Goal: Information Seeking & Learning: Learn about a topic

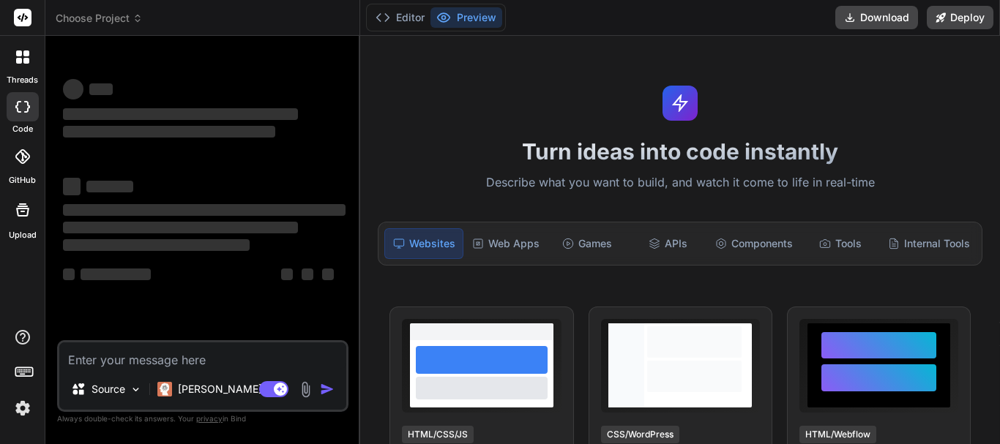
click at [25, 411] on img at bounding box center [22, 408] width 25 height 25
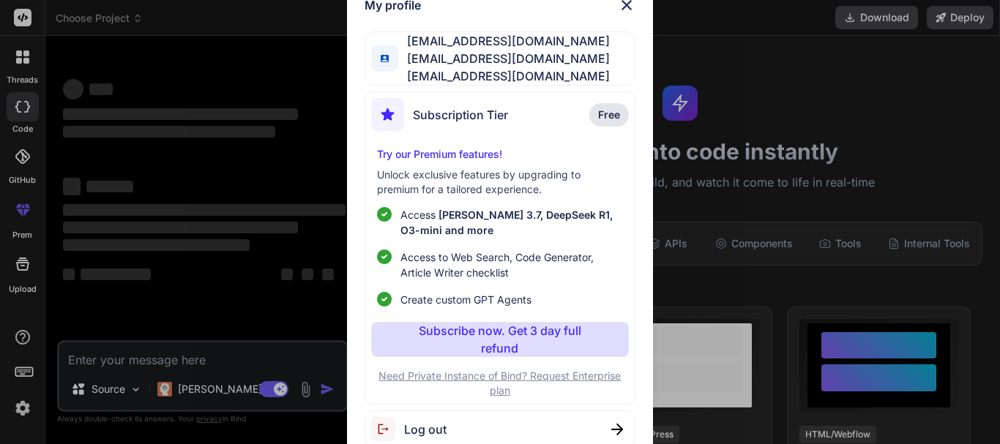
click at [208, 244] on div "My profile [EMAIL_ADDRESS][DOMAIN_NAME] [EMAIL_ADDRESS][DOMAIN_NAME] [EMAIL_ADD…" at bounding box center [500, 222] width 1000 height 444
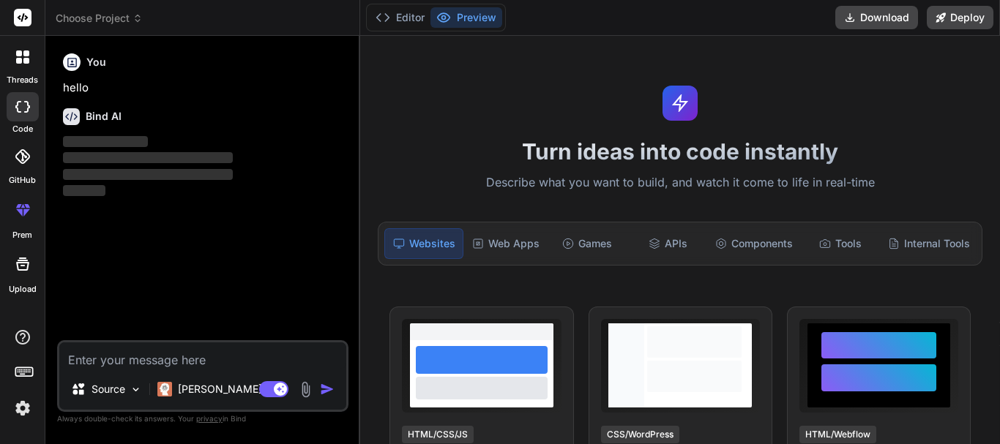
click at [20, 72] on div at bounding box center [22, 57] width 31 height 31
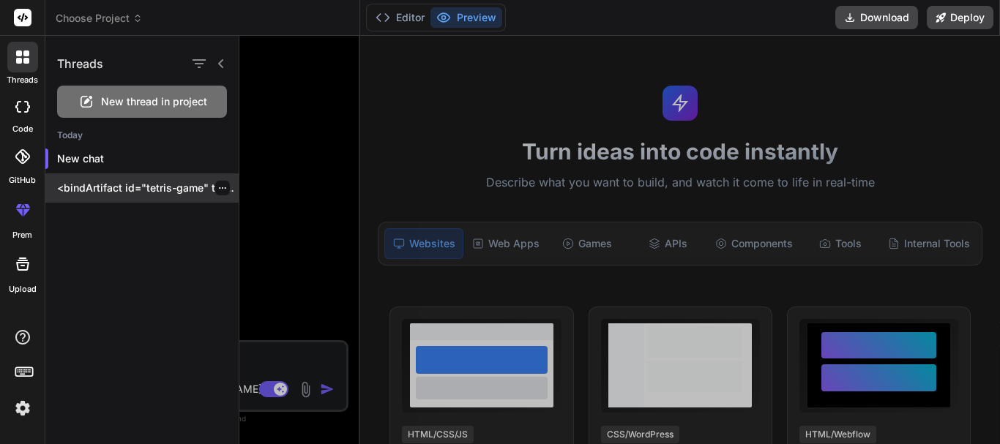
click at [139, 187] on p "<bindArtifact id="tetris-game" title="Tetris Game"> <bindAction type="file" fil…" at bounding box center [148, 188] width 182 height 15
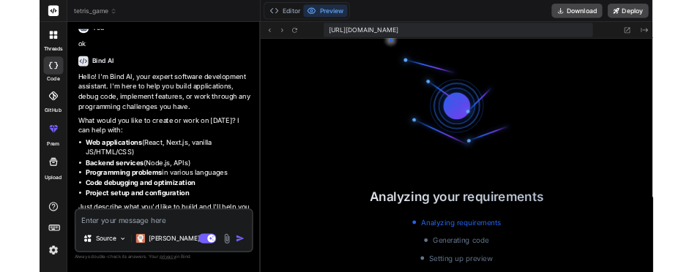
scroll to position [292, 0]
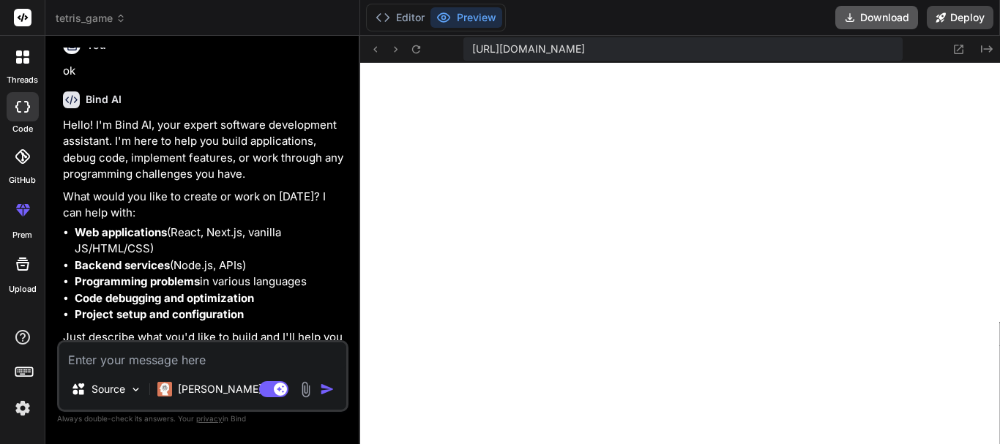
click at [873, 26] on button "Download" at bounding box center [876, 17] width 83 height 23
click at [969, 20] on button "Deploy" at bounding box center [960, 17] width 67 height 23
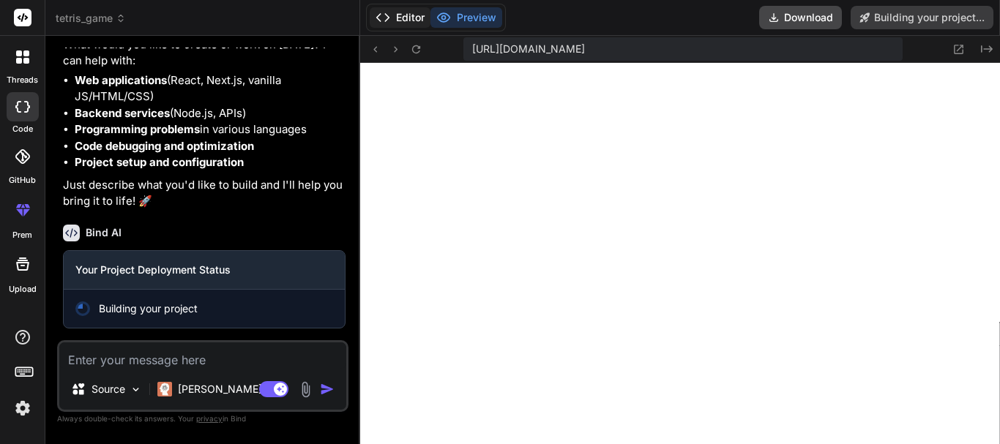
click at [411, 18] on button "Editor" at bounding box center [400, 17] width 61 height 20
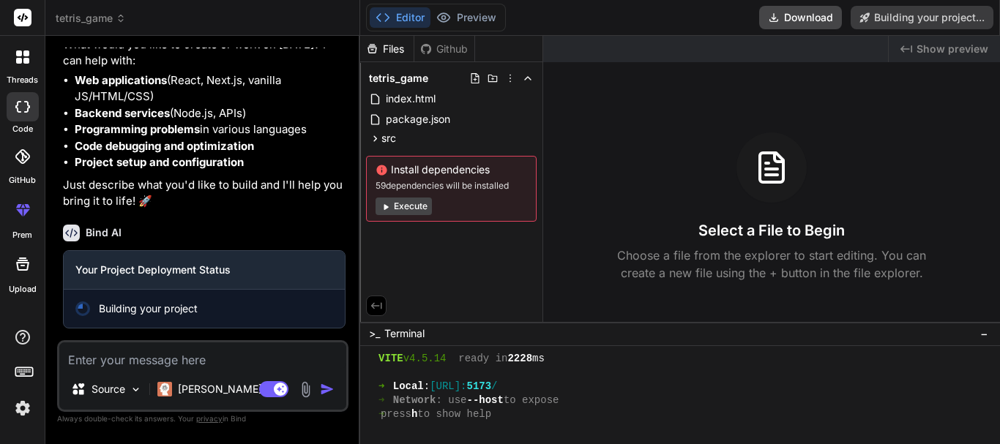
drag, startPoint x: 409, startPoint y: 99, endPoint x: 592, endPoint y: 116, distance: 183.9
click at [592, 116] on div "Files Github tetris_game index.html package.json src App.jsx components GameBoa…" at bounding box center [680, 179] width 640 height 286
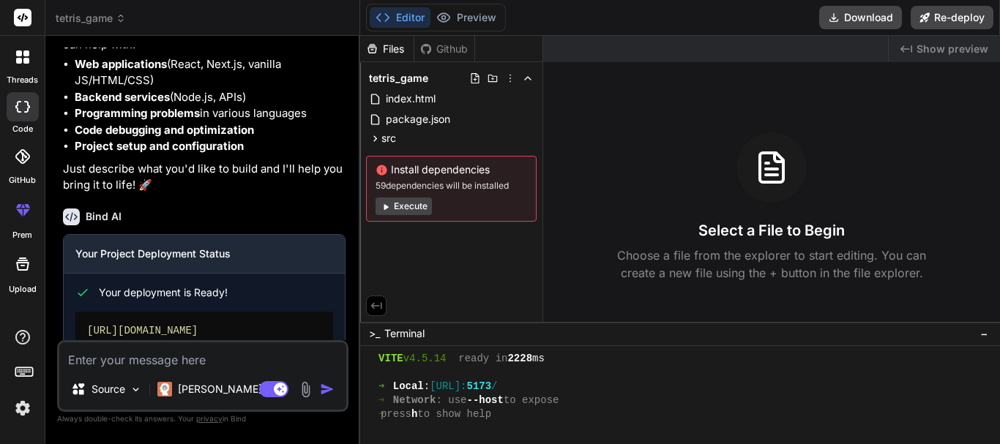
scroll to position [1142, 0]
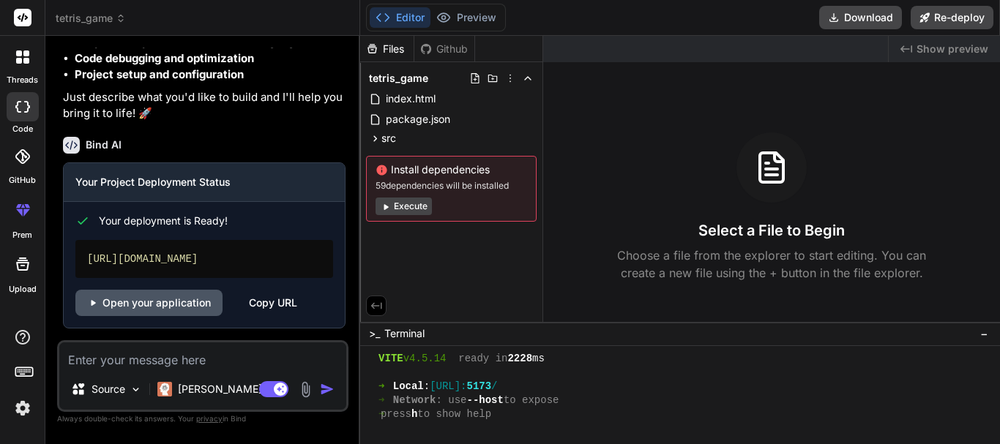
type textarea "x"
click at [165, 296] on link "Open your application" at bounding box center [148, 303] width 147 height 26
click at [124, 358] on textarea at bounding box center [202, 356] width 287 height 26
type textarea "h"
type textarea "x"
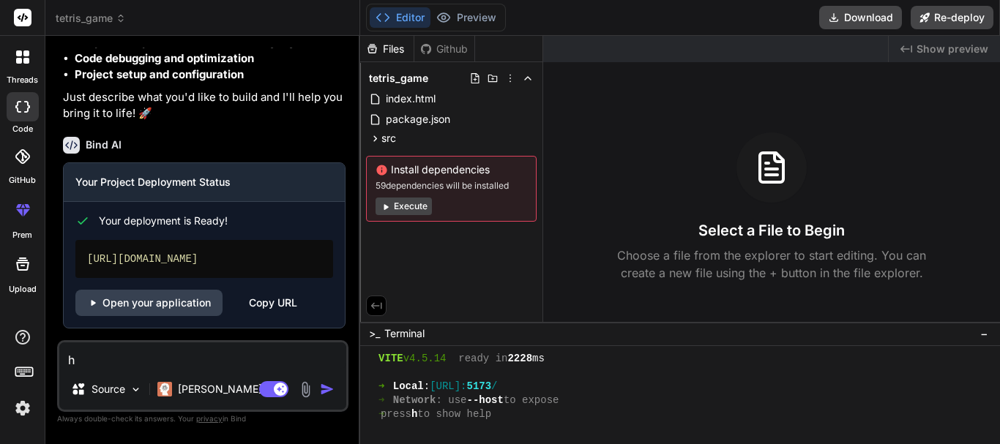
type textarea "ho"
type textarea "x"
type textarea "how"
type textarea "x"
type textarea "how"
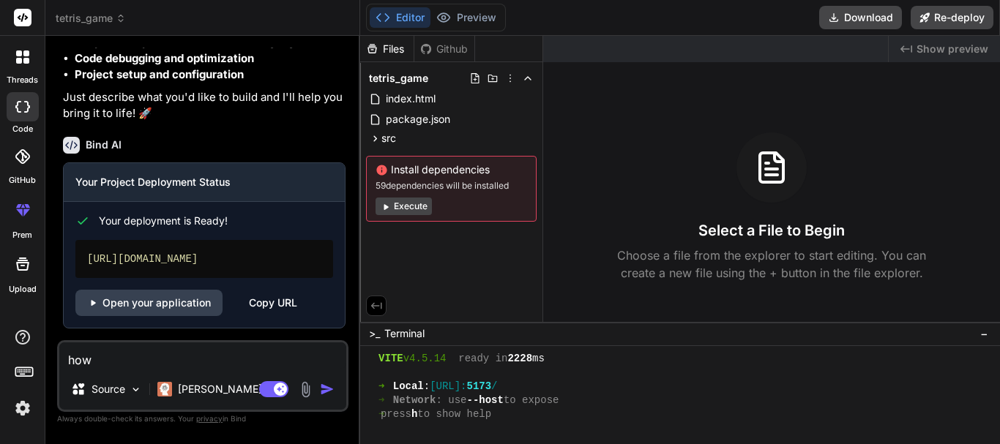
type textarea "x"
type textarea "how c"
type textarea "x"
type textarea "how ca"
type textarea "x"
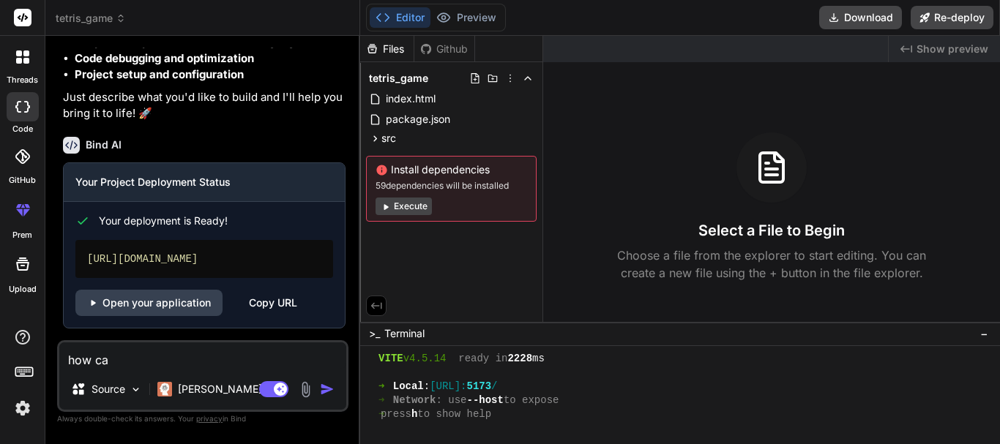
type textarea "how can"
type textarea "x"
type textarea "how can"
type textarea "x"
type textarea "how can iu"
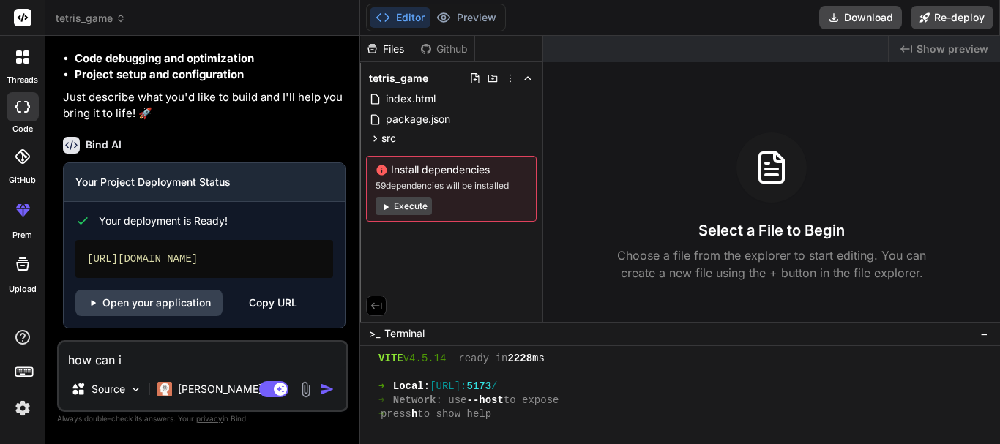
type textarea "x"
type textarea "how can iu"
type textarea "x"
type textarea "how can iu"
type textarea "x"
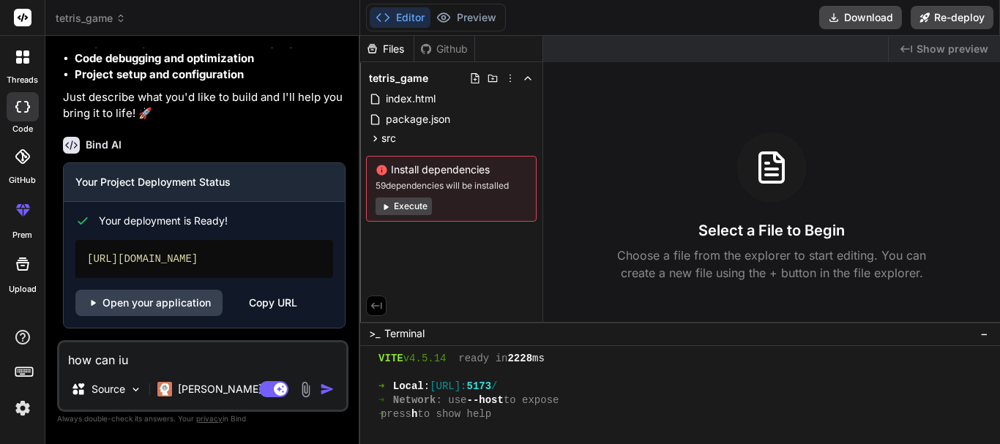
type textarea "how can i"
type textarea "x"
type textarea "how can"
type textarea "x"
type textarea "how can"
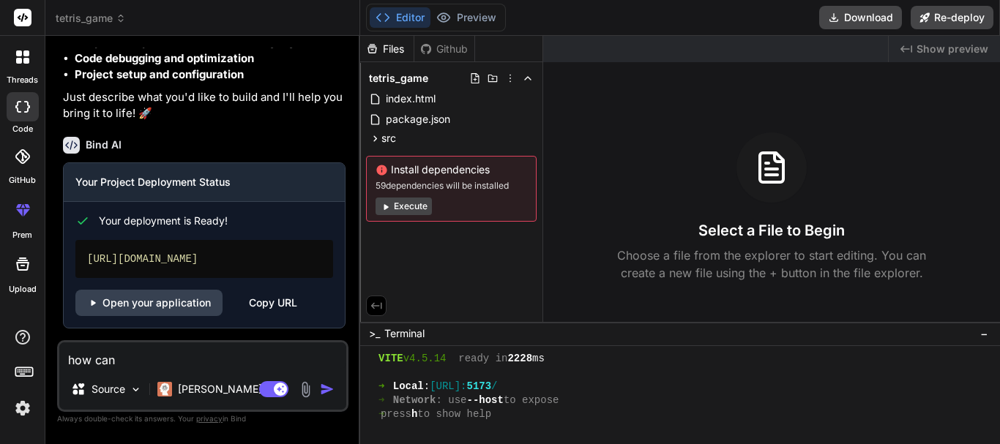
type textarea "x"
type textarea "how can i"
type textarea "x"
type textarea "how can i"
type textarea "x"
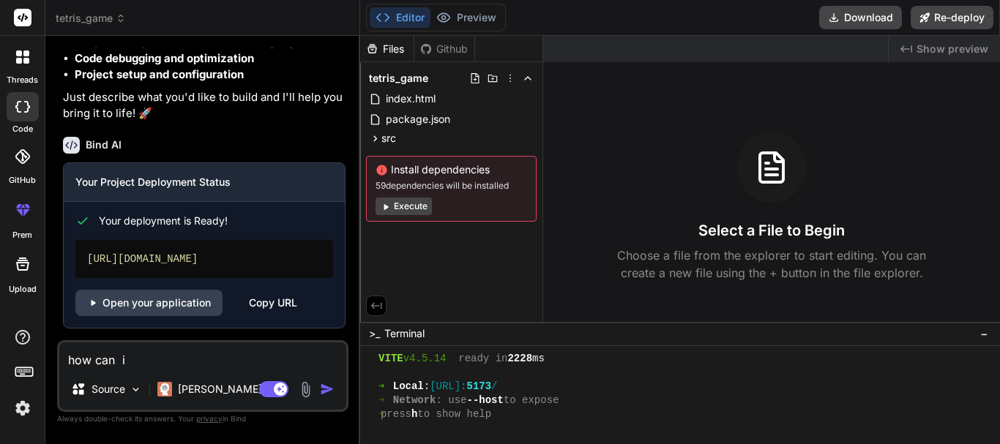
type textarea "how can i a"
type textarea "x"
type textarea "how can i ac"
type textarea "x"
type textarea "how can i acc"
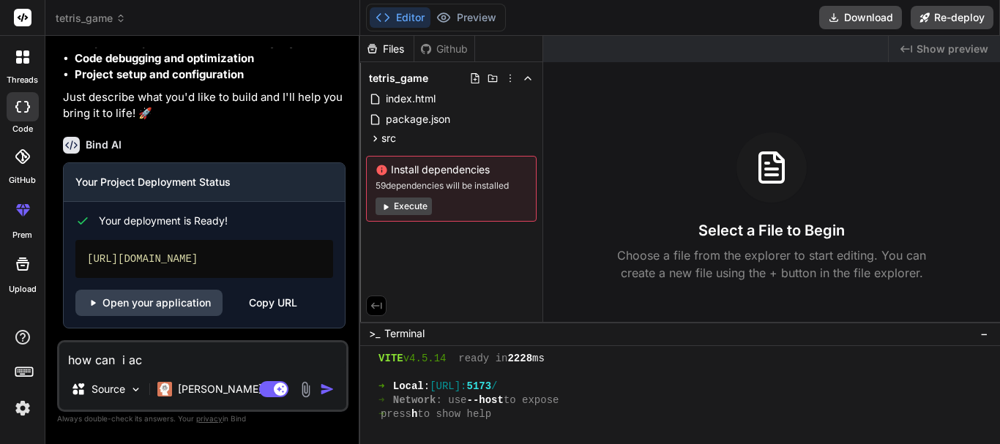
type textarea "x"
type textarea "how can i acce"
type textarea "x"
type textarea "how can i acces"
type textarea "x"
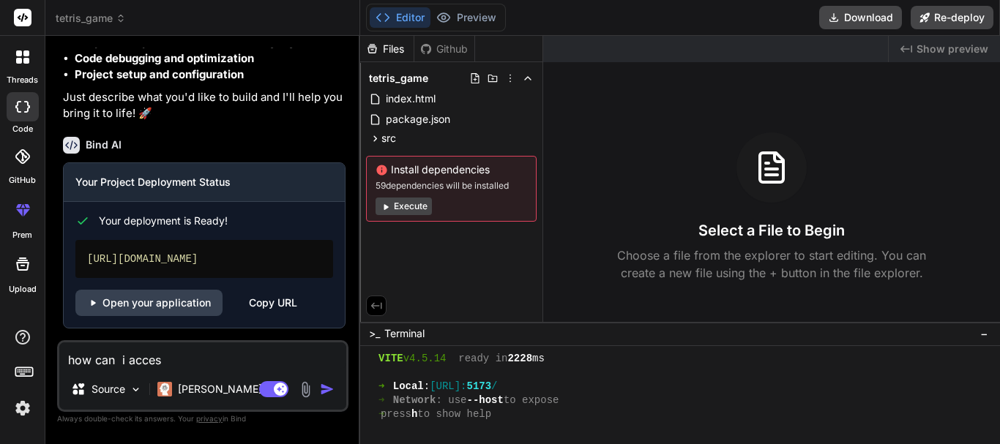
type textarea "how can i access"
type textarea "x"
type textarea "how can i access"
type textarea "x"
type textarea "how can i access a"
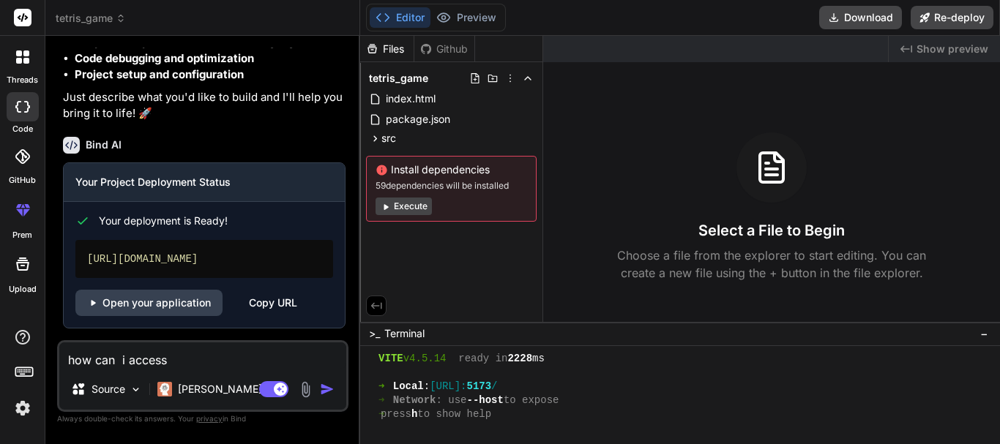
type textarea "x"
type textarea "how can i access ad"
type textarea "x"
type textarea "how can i access adm"
type textarea "x"
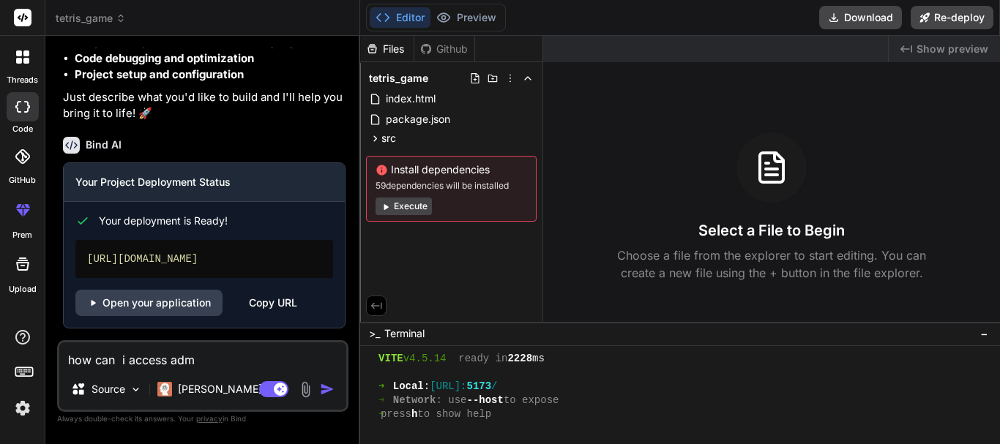
type textarea "how can i access admi"
type textarea "x"
type textarea "how can i access admin"
type textarea "x"
type textarea "how can i access admin"
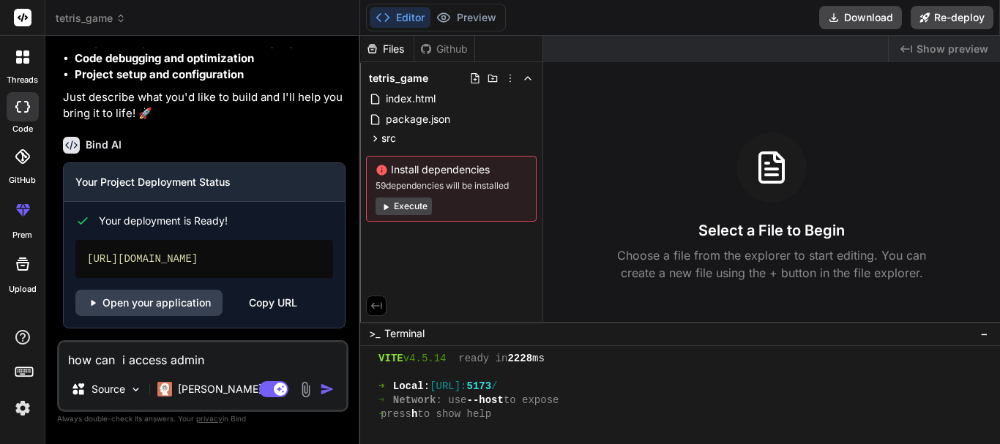
type textarea "x"
type textarea "how can i access admin p"
type textarea "x"
type textarea "how can i access admin pa"
type textarea "x"
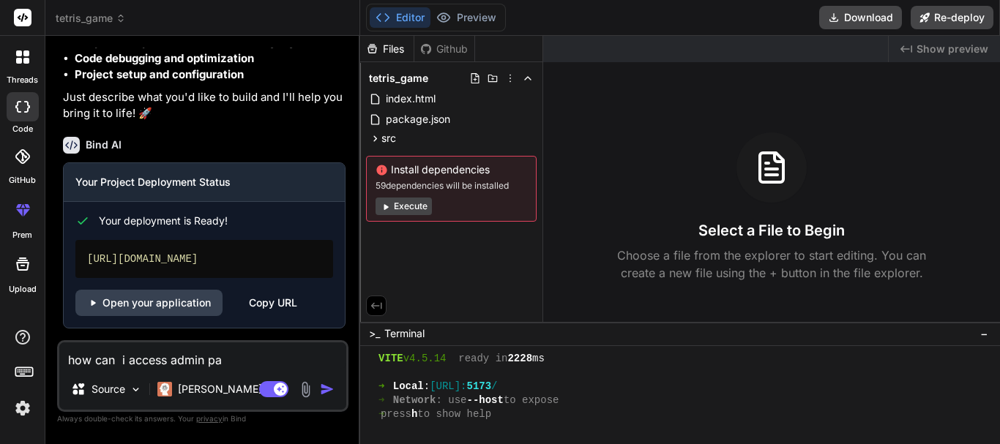
type textarea "how can i access admin pan"
type textarea "x"
type textarea "how can i access admin pann"
type textarea "x"
type textarea "how can i access admin panne"
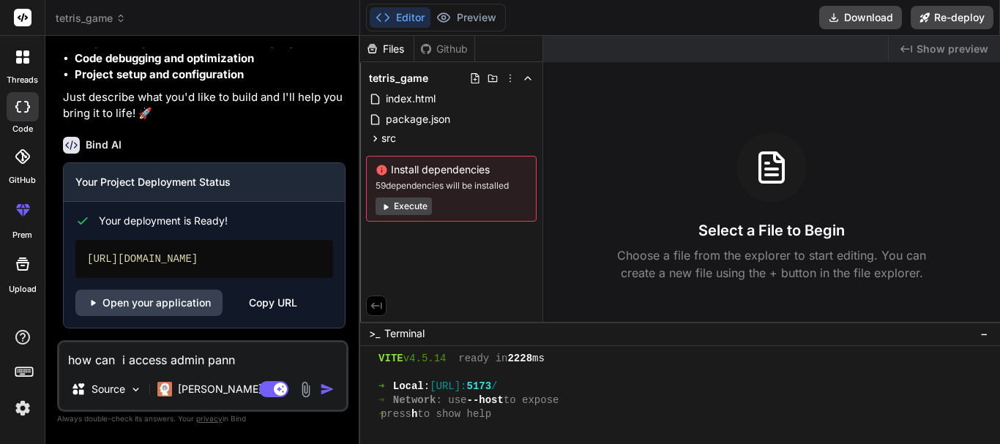
type textarea "x"
type textarea "how can i access admin pannel"
type textarea "x"
type textarea "how can i access admin pannel"
type textarea "x"
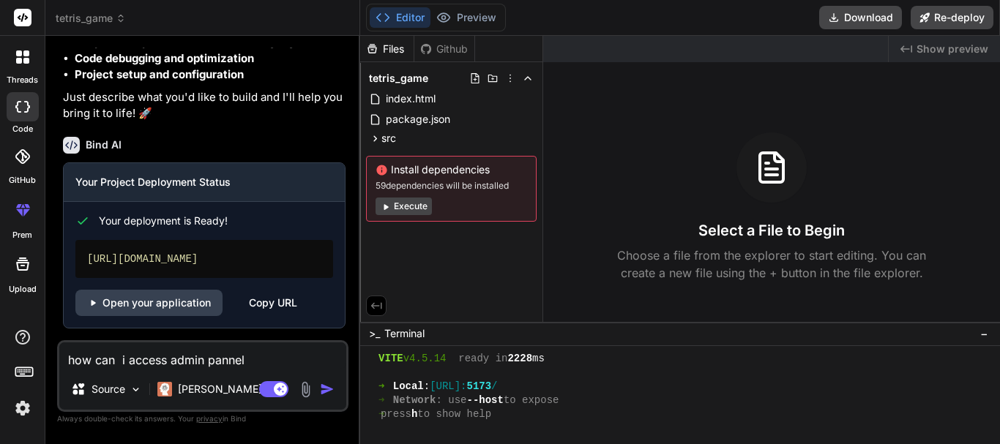
type textarea "how can i access admin pannel o"
type textarea "x"
type textarea "how can i access admin pannel of"
type textarea "x"
type textarea "how can i access admin pannel of"
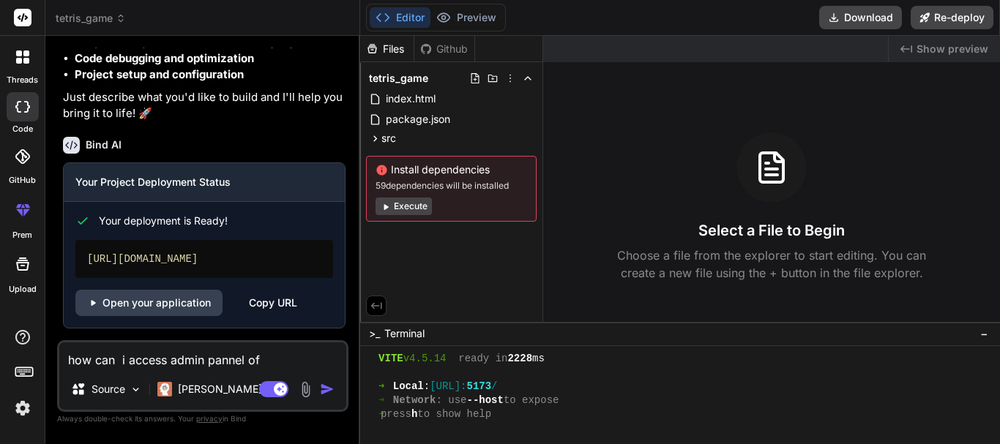
type textarea "x"
type textarea "how can i access admin pannel of v"
type textarea "x"
type textarea "how can i access admin pannel of ve"
type textarea "x"
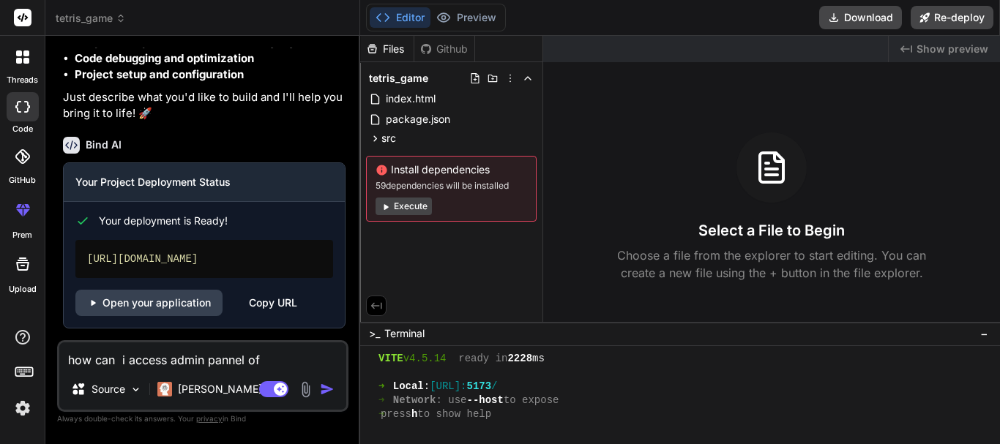
type textarea "how can i access admin pannel of ver"
type textarea "x"
type textarea "how can i access admin pannel of verc"
type textarea "x"
type textarea "how can i access admin pannel of verce"
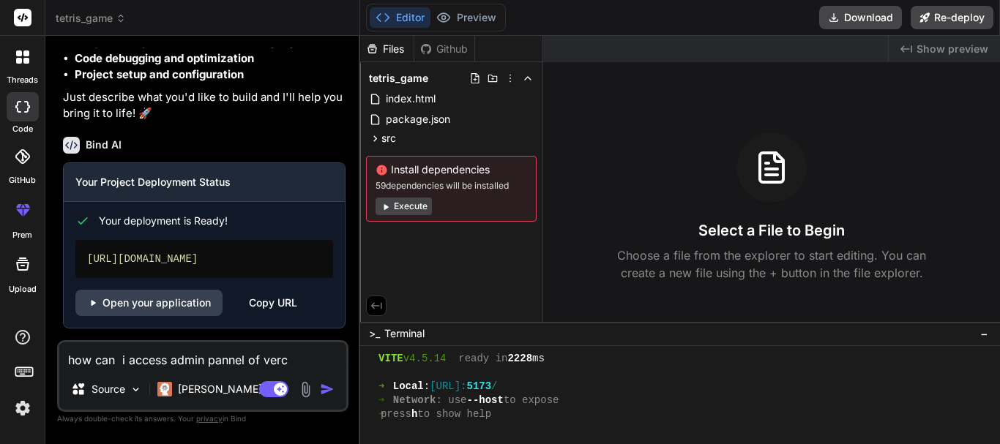
type textarea "x"
type textarea "how can i access admin pannel of vercel"
type textarea "x"
type textarea "how can i access admin pannel of vercel"
type textarea "x"
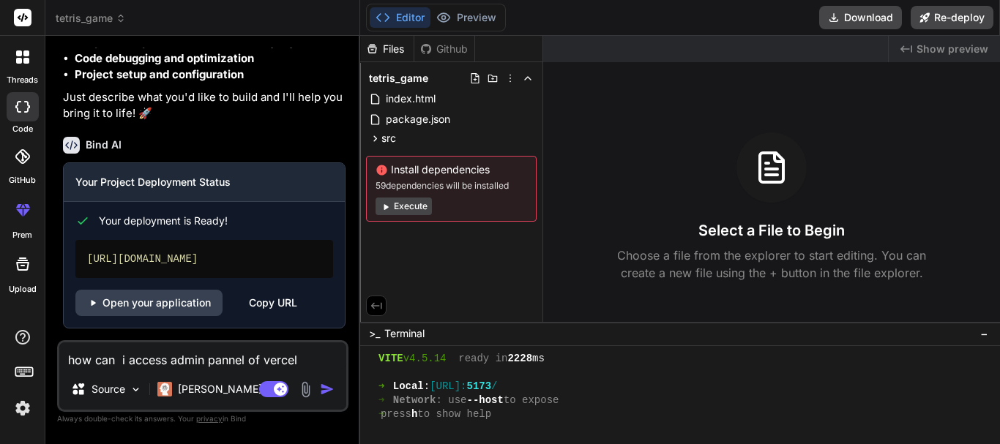
type textarea "how can i access admin pannel of vercel o"
type textarea "x"
type textarea "how can i access admin pannel of vercel"
type textarea "x"
type textarea "how can i access admin pannel of vercel"
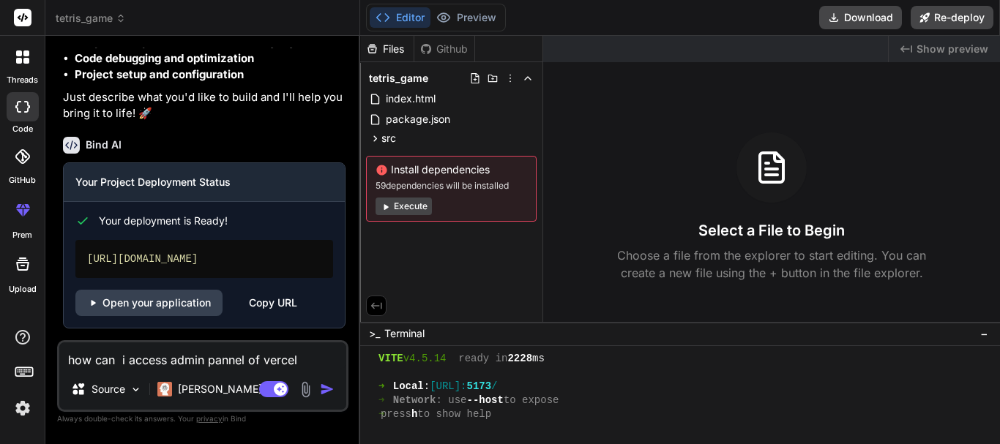
type textarea "x"
type textarea "how can i access admin pannel of verce"
type textarea "x"
type textarea "how can i access admin pannel of verc"
type textarea "x"
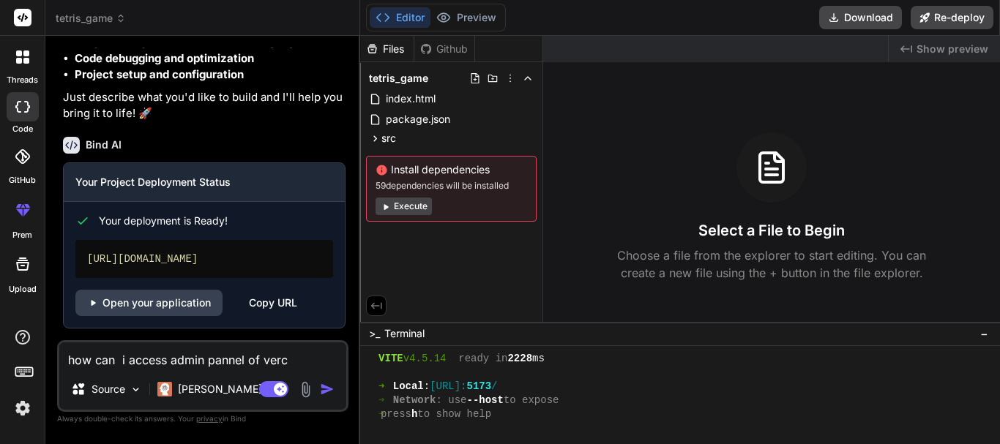
type textarea "how can i access admin pannel of ver"
type textarea "x"
type textarea "how can i access admin pannel of ve"
type textarea "x"
type textarea "how can i access admin pannel of v"
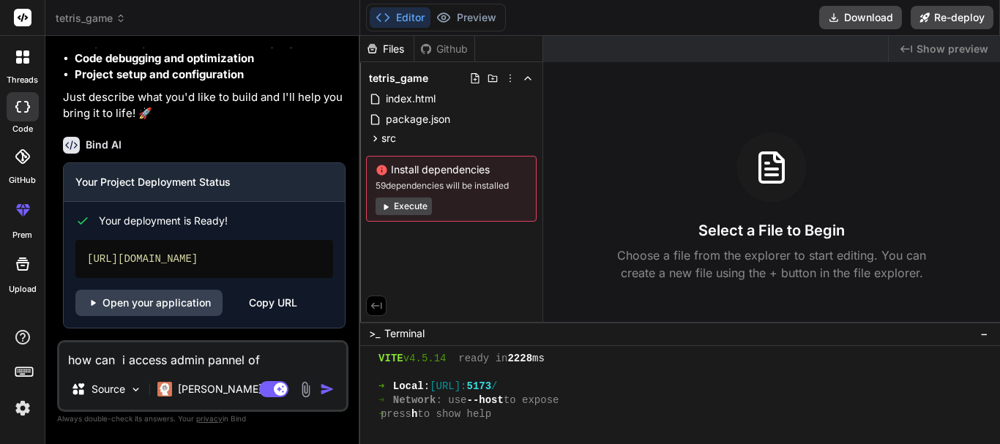
type textarea "x"
type textarea "how can i access admin pannel of"
type textarea "x"
type textarea "how can i access admin pannel of v"
type textarea "x"
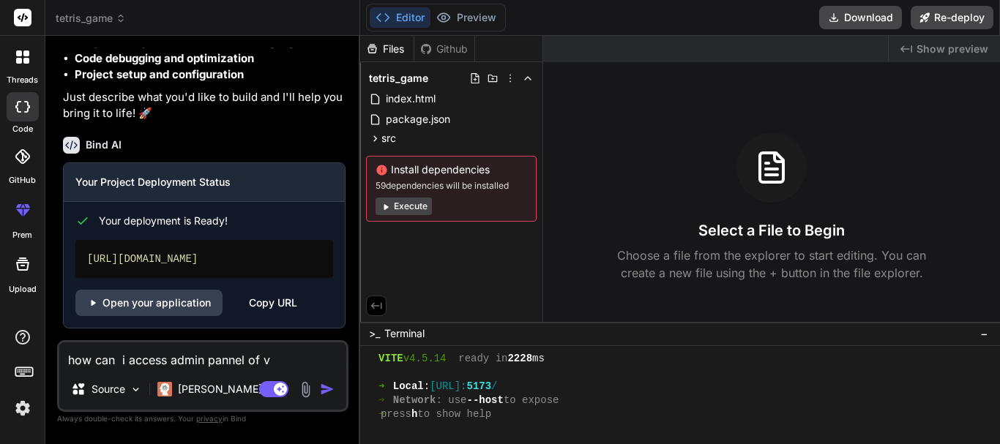
type textarea "how can i access admin pannel of ve"
type textarea "x"
type textarea "how can i access admin pannel of ver"
type textarea "x"
type textarea "how can i access admin pannel of verc"
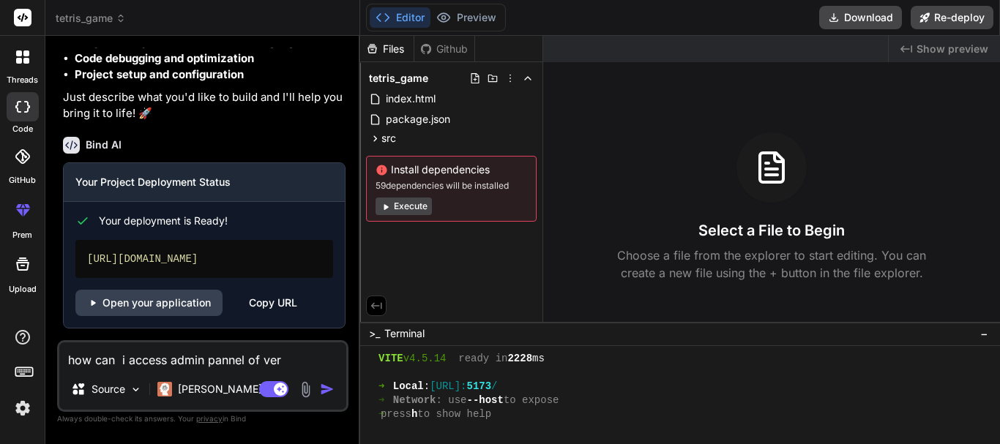
type textarea "x"
type textarea "how can i access admin pannel of verce"
type textarea "x"
type textarea "how can i access admin pannel of vercel"
type textarea "x"
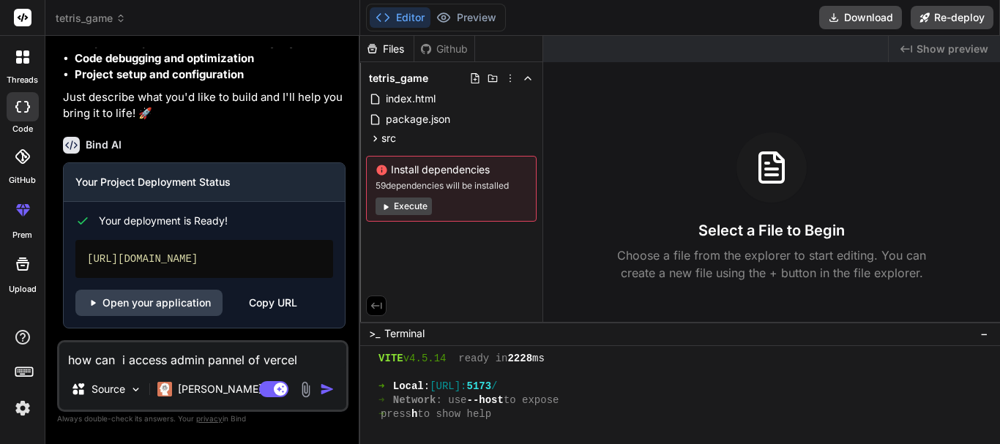
type textarea "how can i access admin pannel of vercel"
type textarea "x"
type textarea "how can i access admin pannel of vercel a"
type textarea "x"
type textarea "how can i access admin pannel of vercel ap"
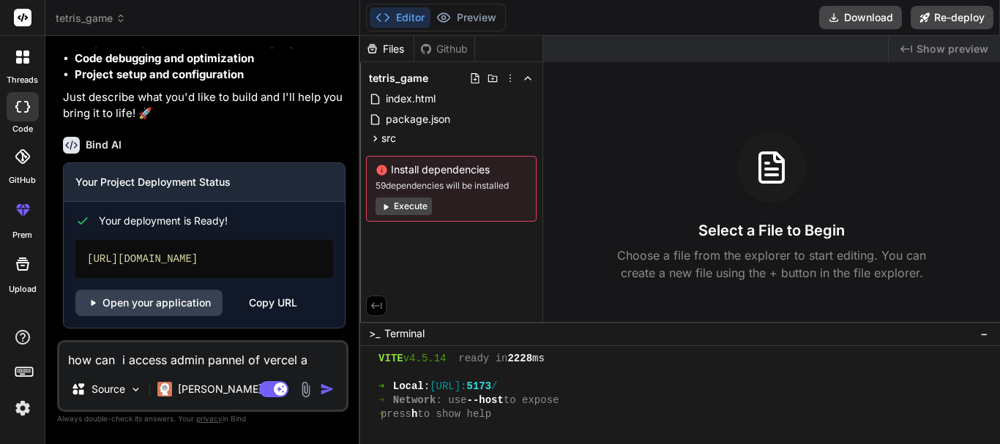
type textarea "x"
type textarea "how can i access admin pannel of vercel app"
type textarea "x"
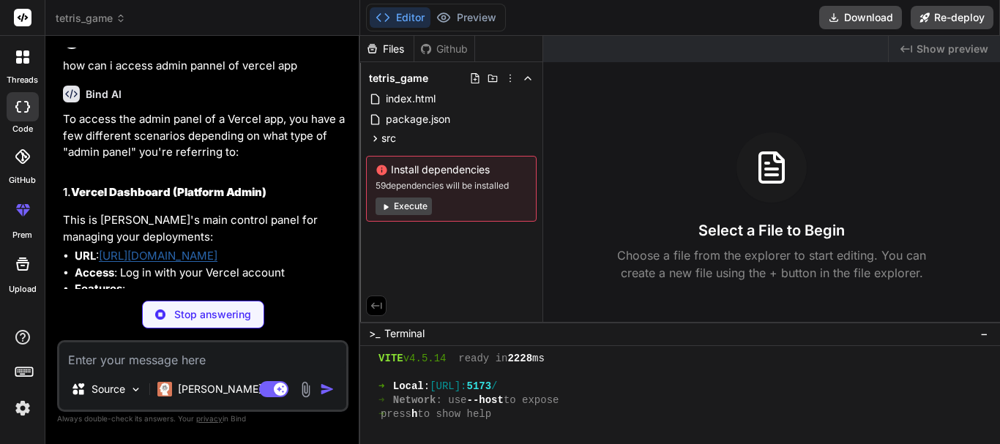
scroll to position [1587, 0]
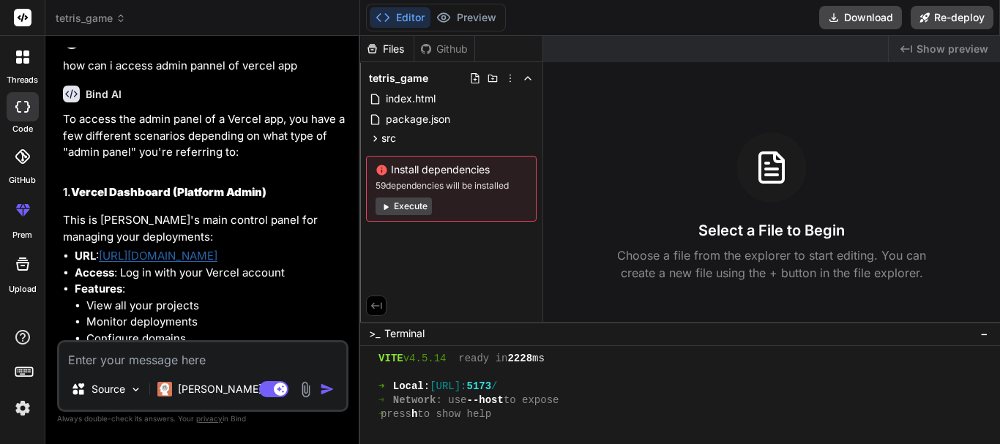
type textarea "x"
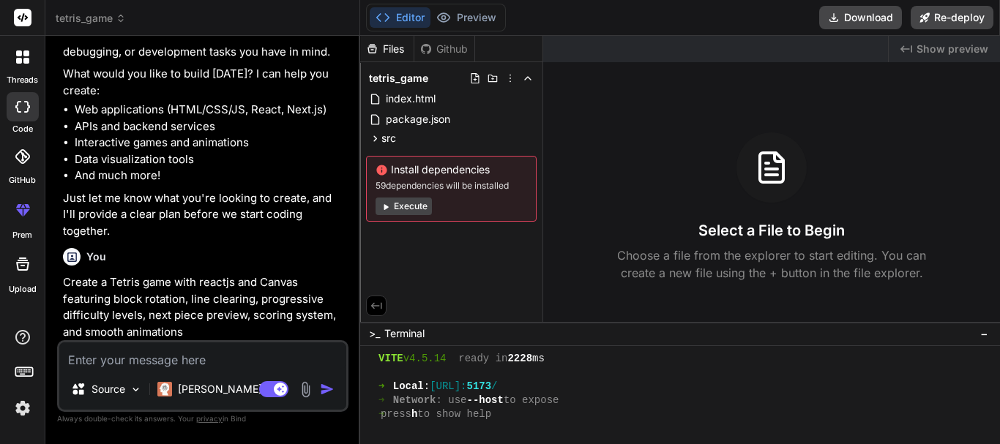
scroll to position [0, 0]
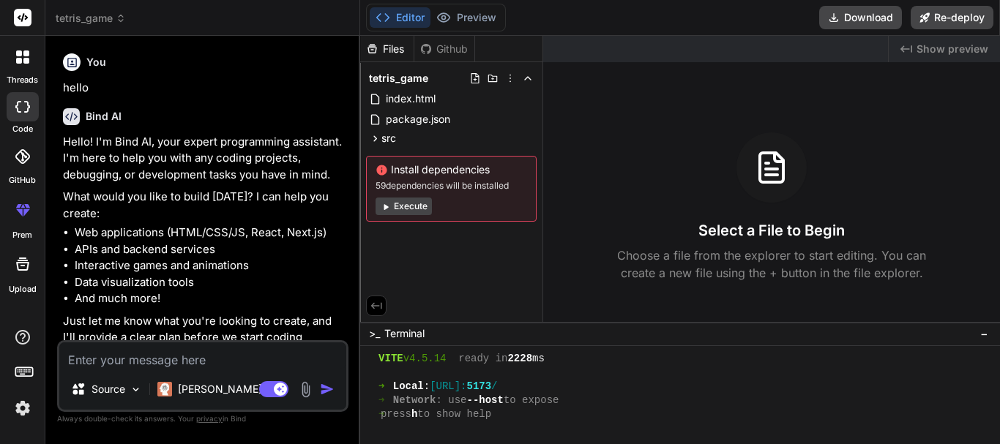
click at [193, 131] on div "Bind AI Hello! I'm Bind AI, your expert programming assistant. I'm here to help…" at bounding box center [204, 230] width 283 height 266
click at [118, 360] on textarea at bounding box center [202, 356] width 287 height 26
type textarea "h"
type textarea "x"
type textarea "ho"
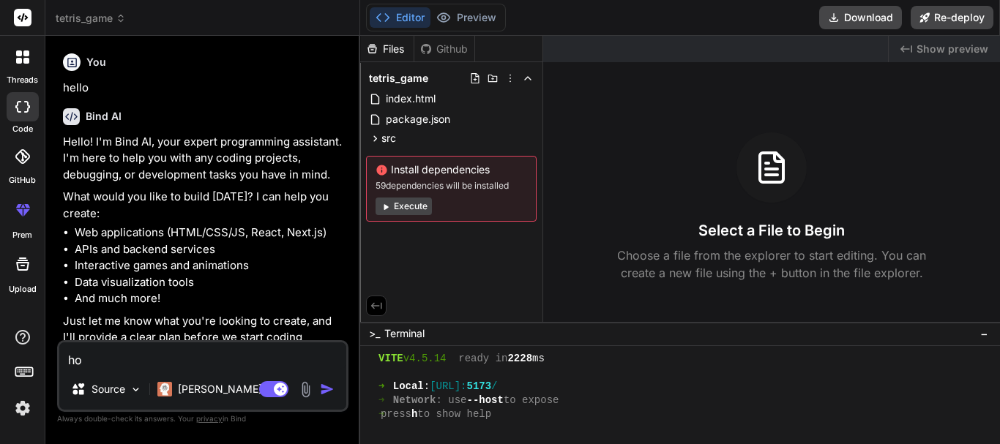
type textarea "x"
type textarea "how"
type textarea "x"
type textarea "how"
type textarea "x"
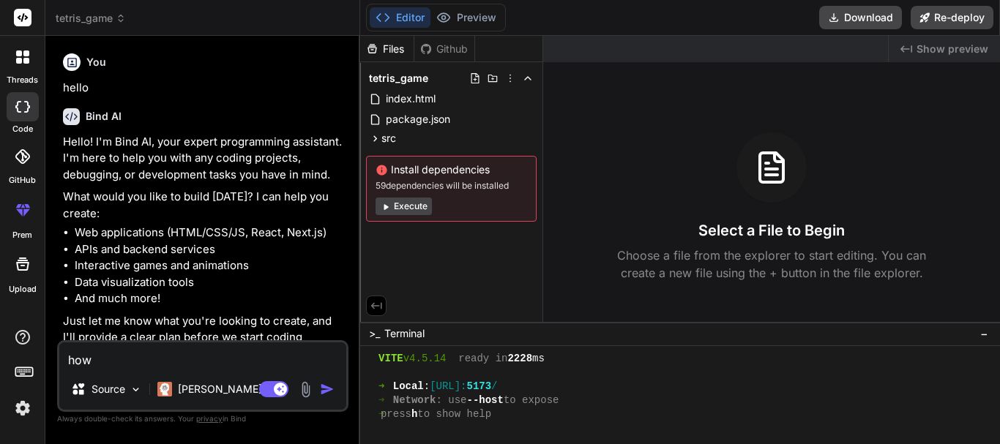
type textarea "how t"
type textarea "x"
type textarea "how to"
type textarea "x"
type textarea "how to"
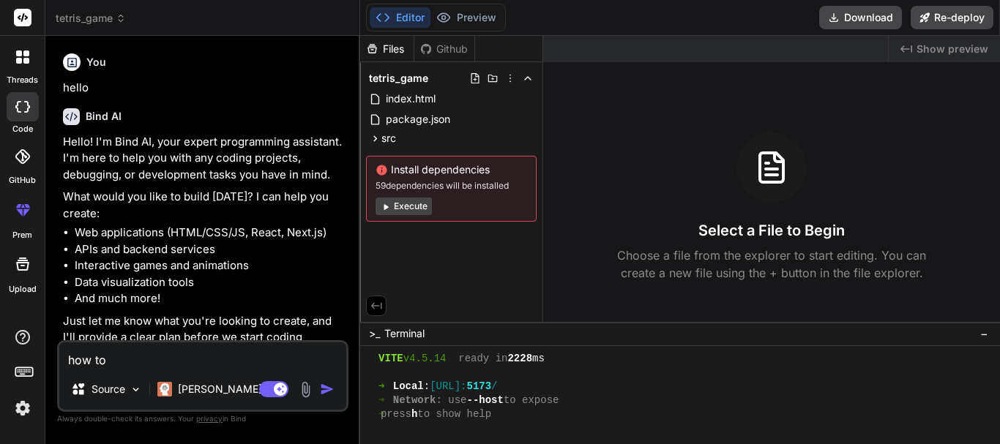
type textarea "x"
type textarea "how to h"
type textarea "x"
type textarea "how to ho"
type textarea "x"
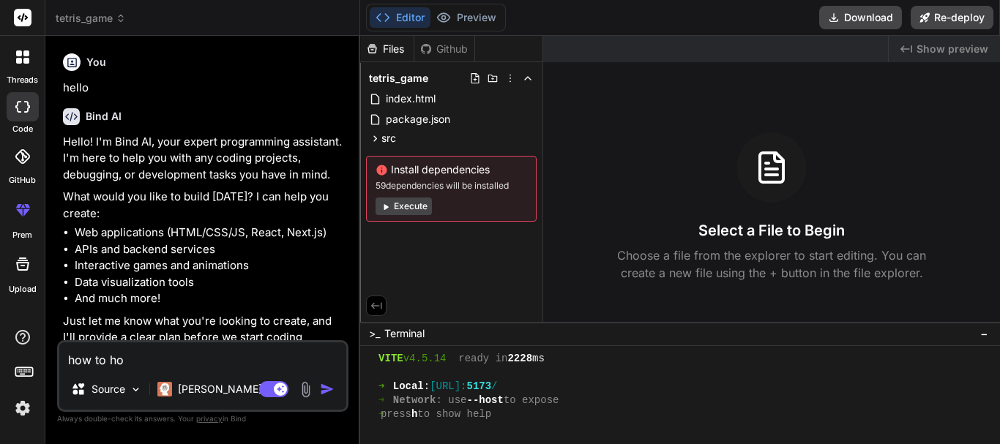
type textarea "how to hos"
type textarea "x"
type textarea "how to host"
type textarea "x"
type textarea "how to host"
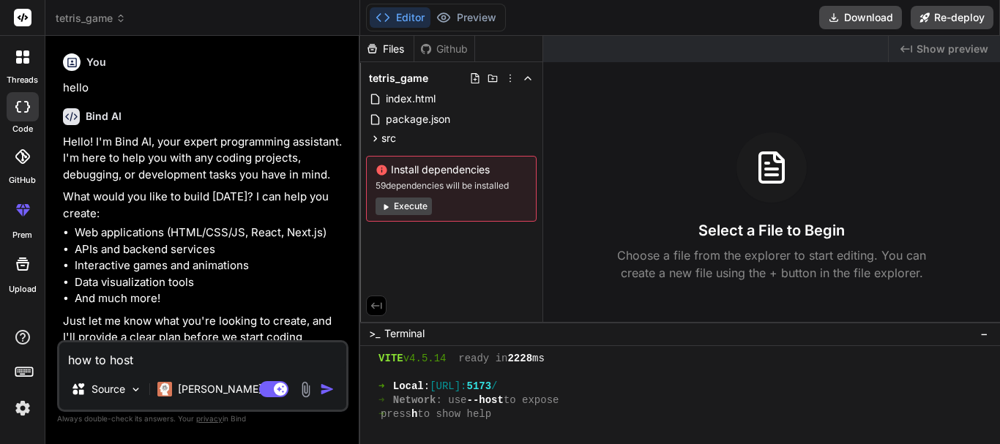
type textarea "x"
type textarea "how to host n"
type textarea "x"
type textarea "how to host np"
type textarea "x"
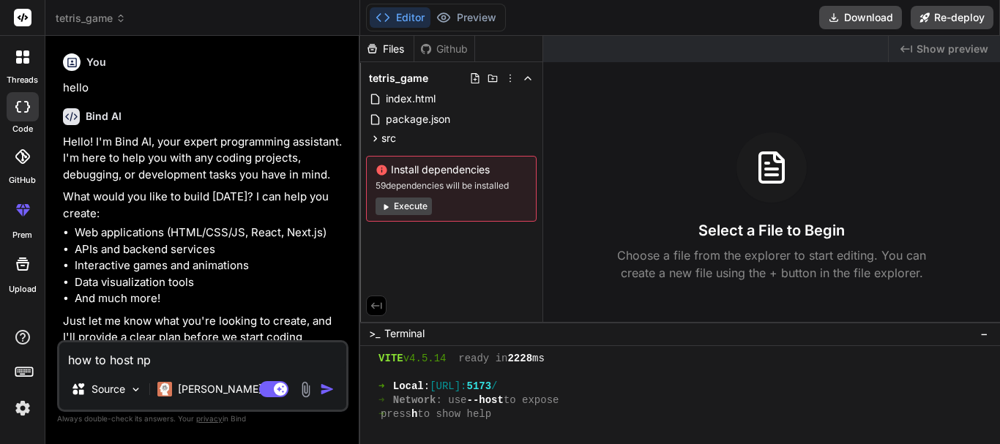
type textarea "how to host npo"
type textarea "x"
type textarea "how to host npod"
type textarea "x"
type textarea "how to host npode"
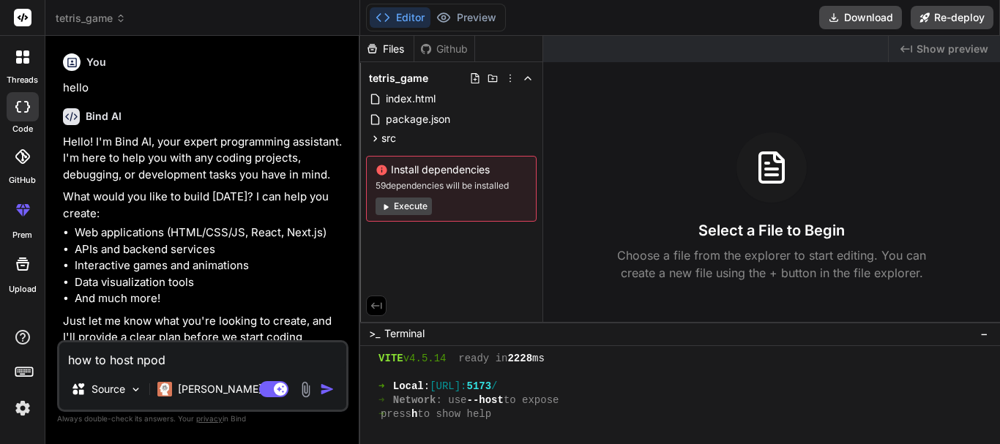
type textarea "x"
type textarea "how to host npod"
type textarea "x"
type textarea "how to host npo"
type textarea "x"
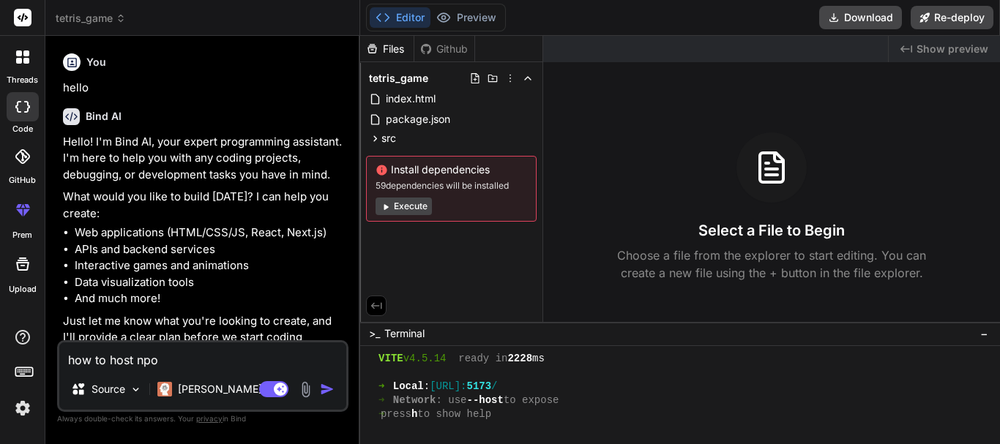
type textarea "how to host np"
type textarea "x"
type textarea "how to host n"
type textarea "x"
type textarea "how to host"
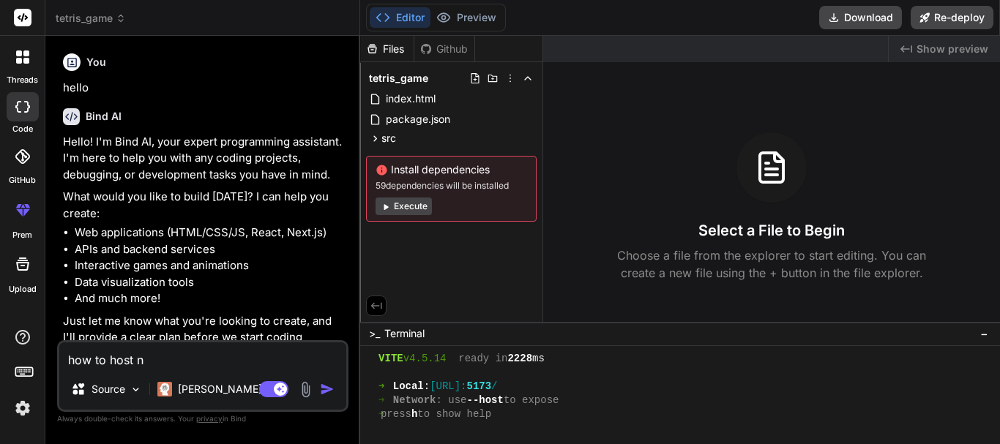
type textarea "x"
type textarea "how to host"
type textarea "x"
type textarea "how to host"
type textarea "x"
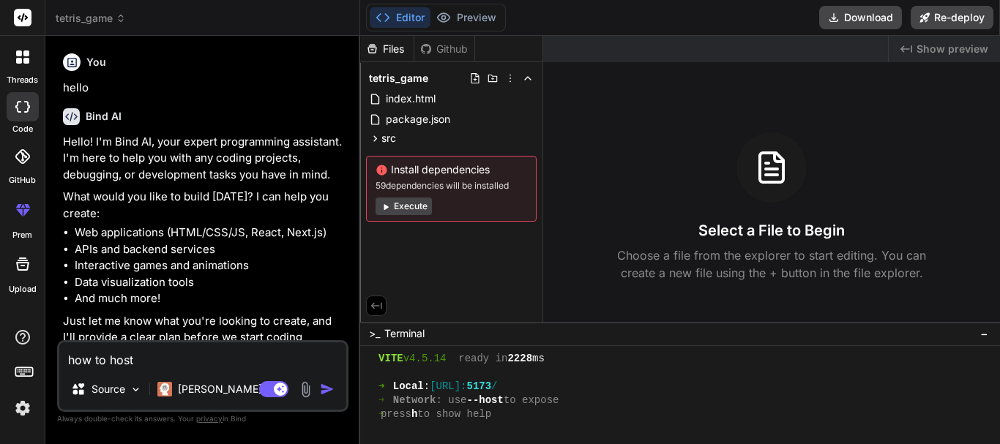
type textarea "how to host m"
type textarea "x"
type textarea "how to host me"
type textarea "x"
type textarea "how to host mer"
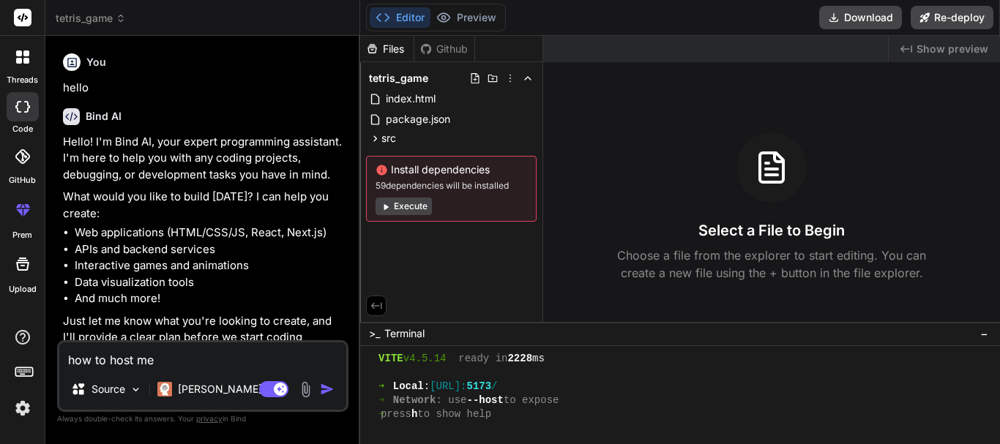
type textarea "x"
type textarea "how to host mern"
type textarea "x"
type textarea "how to host mern"
type textarea "x"
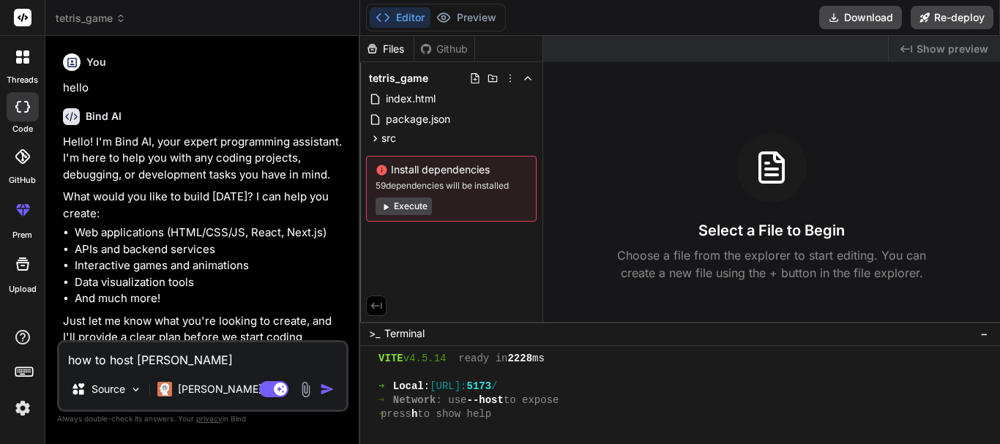
type textarea "how to host mern p"
type textarea "x"
type textarea "how to host mern pr"
type textarea "x"
type textarea "how to host mern pro"
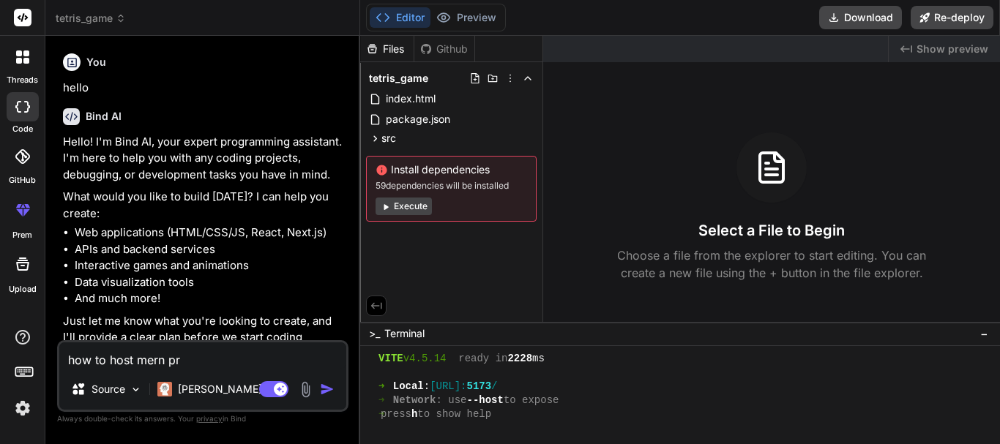
type textarea "x"
type textarea "how to host mern proj"
type textarea "x"
type textarea "how to host mern proje"
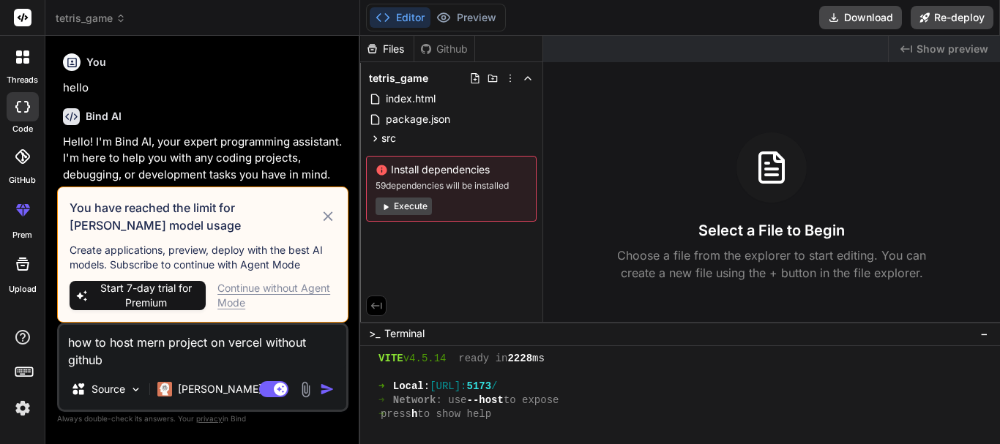
click at [266, 291] on div "Continue without Agent Mode" at bounding box center [276, 295] width 119 height 29
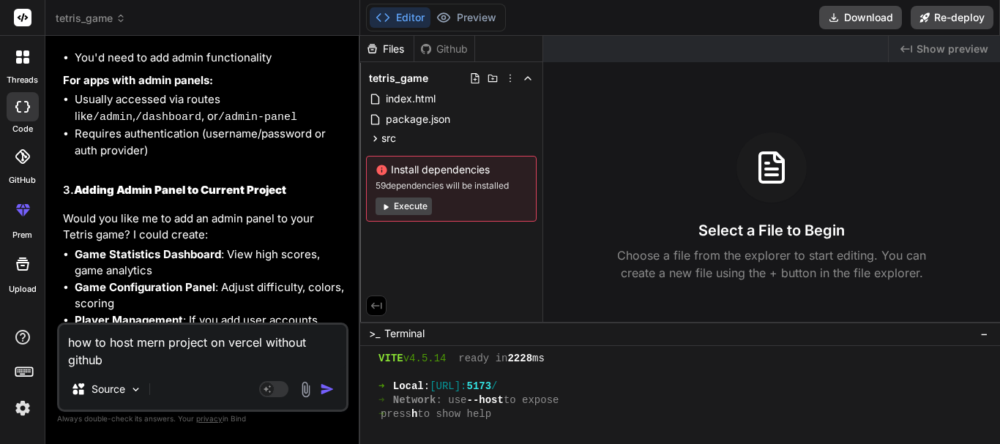
scroll to position [2280, 0]
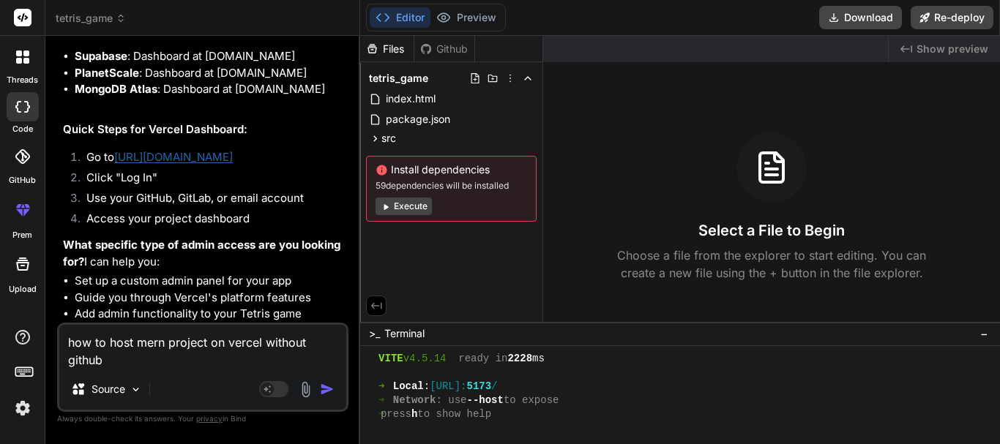
click at [274, 198] on li "Use your GitHub, GitLab, or email account" at bounding box center [210, 200] width 271 height 20
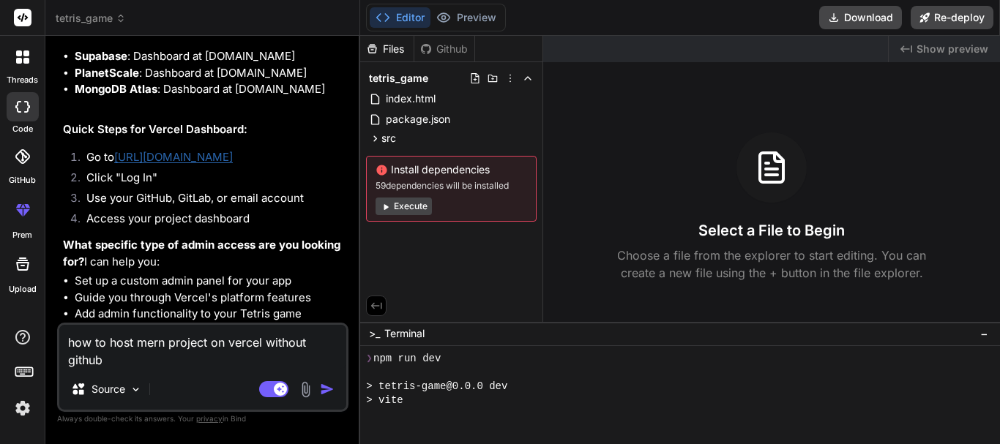
scroll to position [292, 0]
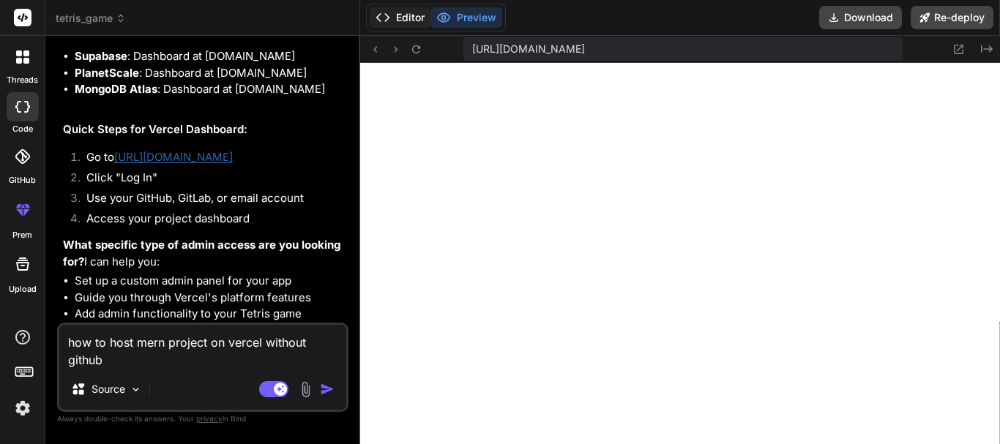
click at [417, 21] on button "Editor" at bounding box center [400, 17] width 61 height 20
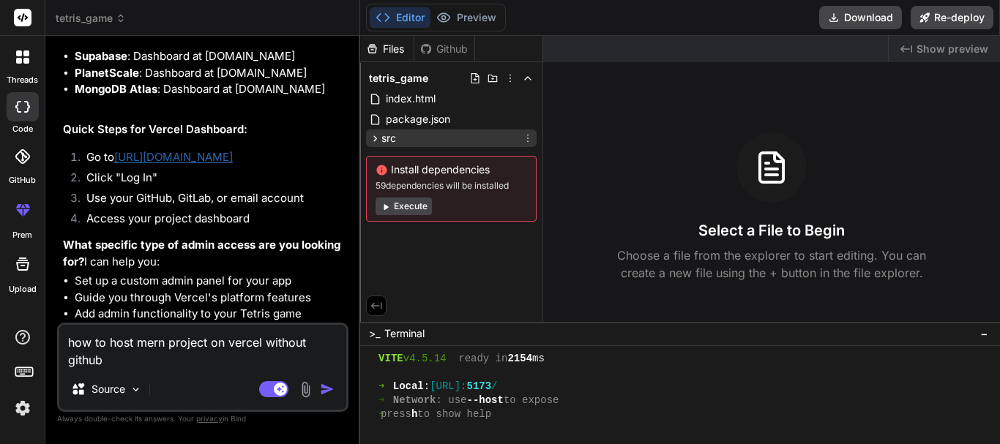
click at [403, 137] on div "src" at bounding box center [451, 139] width 171 height 18
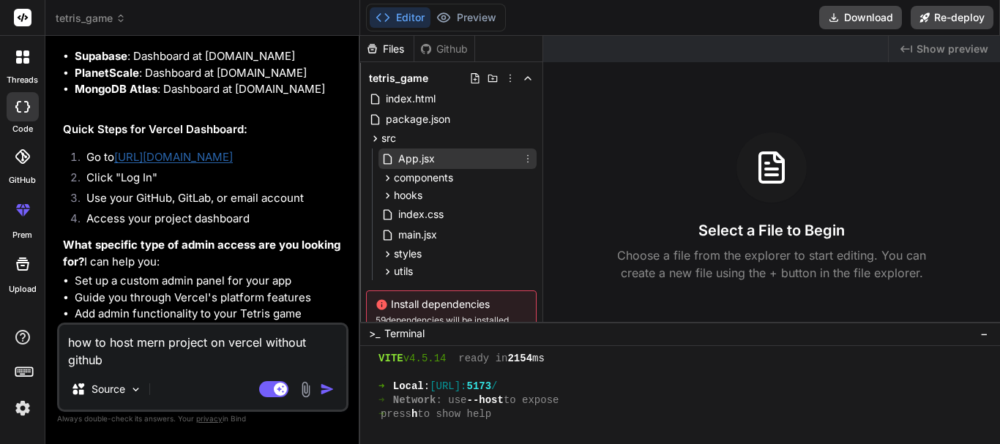
click at [419, 162] on span "App.jsx" at bounding box center [417, 159] width 40 height 18
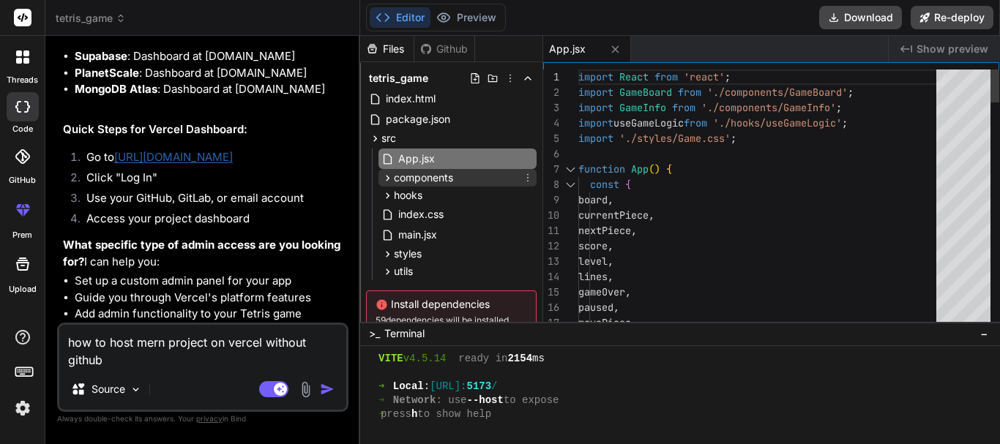
type textarea "x"
click at [429, 174] on span "components" at bounding box center [423, 178] width 59 height 15
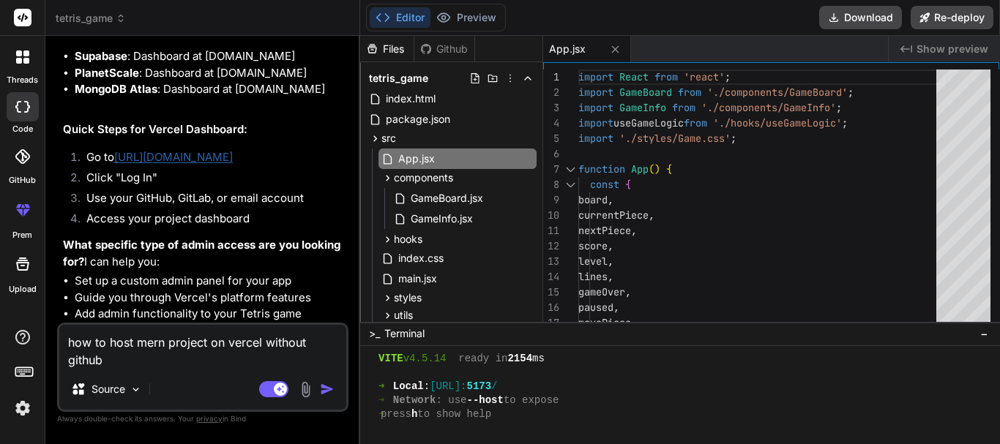
click at [984, 335] on span "−" at bounding box center [984, 334] width 8 height 15
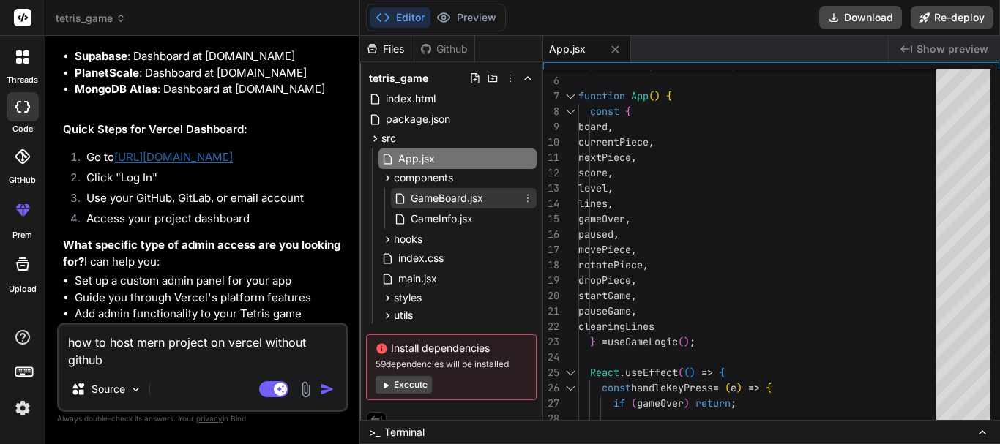
click at [429, 201] on span "GameBoard.jsx" at bounding box center [446, 199] width 75 height 18
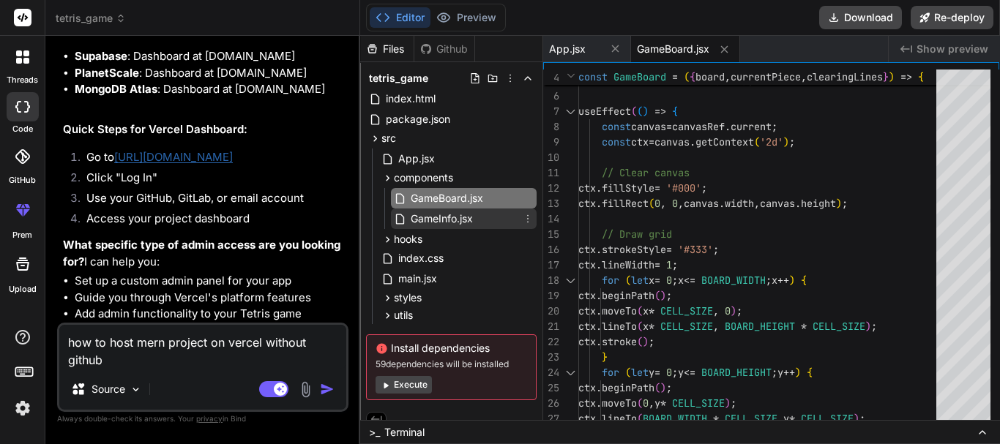
click at [444, 223] on span "GameInfo.jsx" at bounding box center [441, 219] width 65 height 18
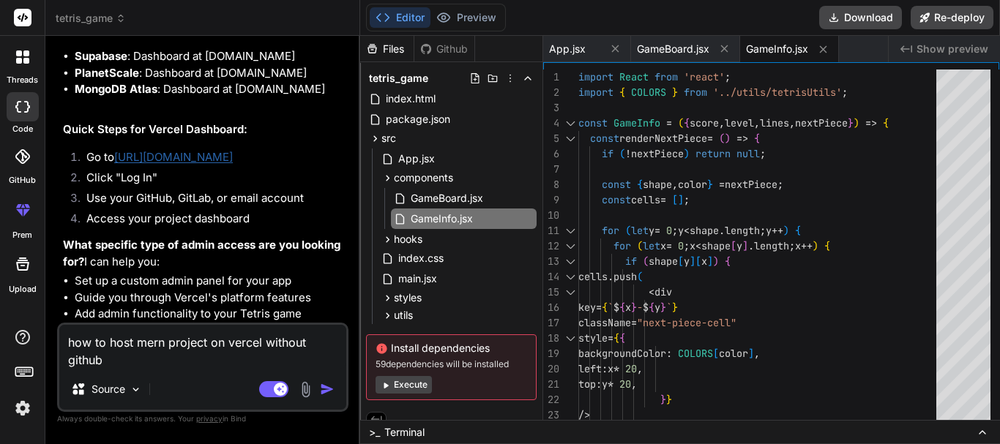
click at [384, 228] on div "GameBoard.jsx GameInfo.jsx" at bounding box center [457, 209] width 158 height 44
click at [395, 237] on span "hooks" at bounding box center [408, 239] width 29 height 15
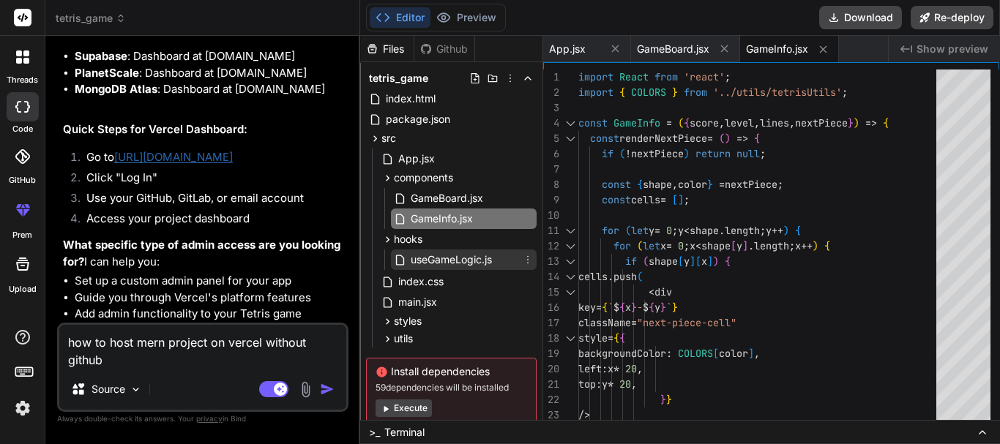
click at [442, 253] on span "useGameLogic.js" at bounding box center [451, 260] width 84 height 18
type textarea "dropPiece, startGame, pauseGame }; }; export default useGameLogic;"
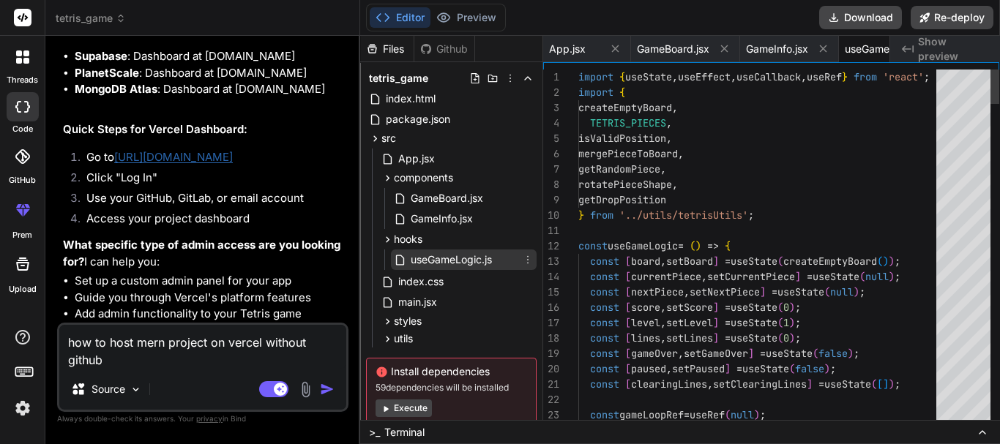
scroll to position [0, 71]
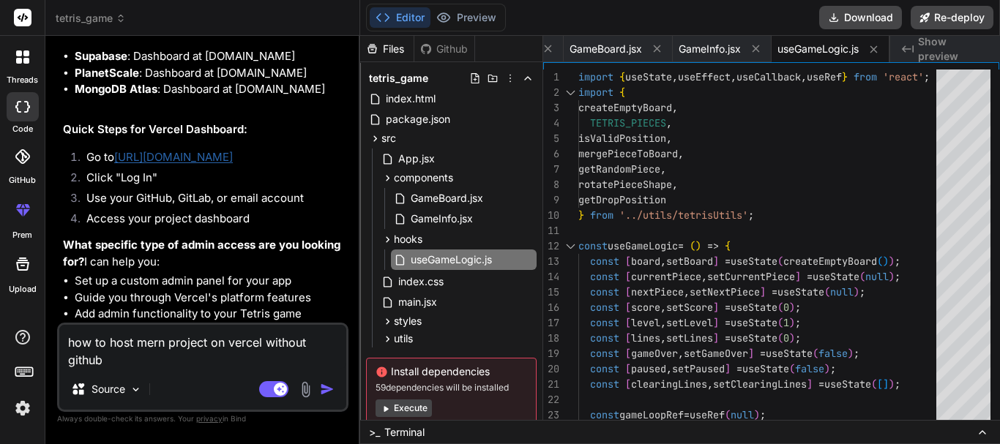
type textarea "x"
type textarea "export default useGameLogic;"
type textarea "x"
type textarea "startGame, pauseGame }; }; export default useGameLogic;"
type textarea "x"
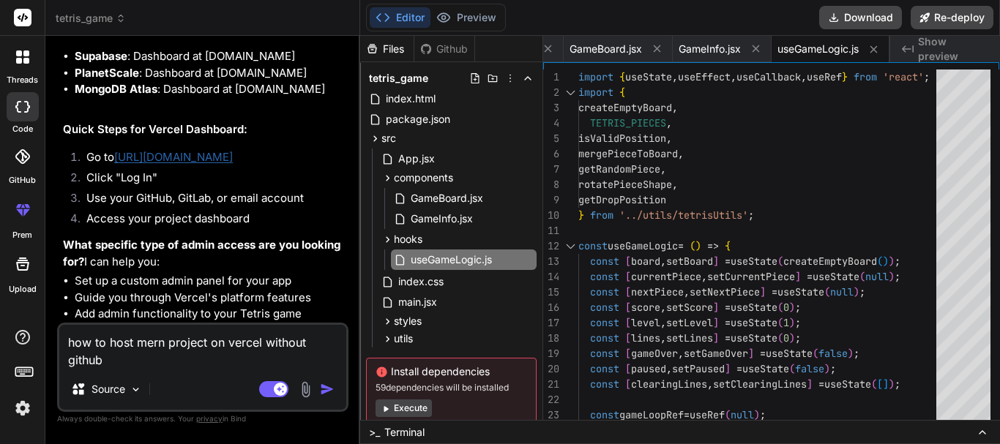
type textarea "pauseGame }; }; export default useGameLogic;"
type textarea "x"
type textarea "export default useGameLogic;"
type textarea "x"
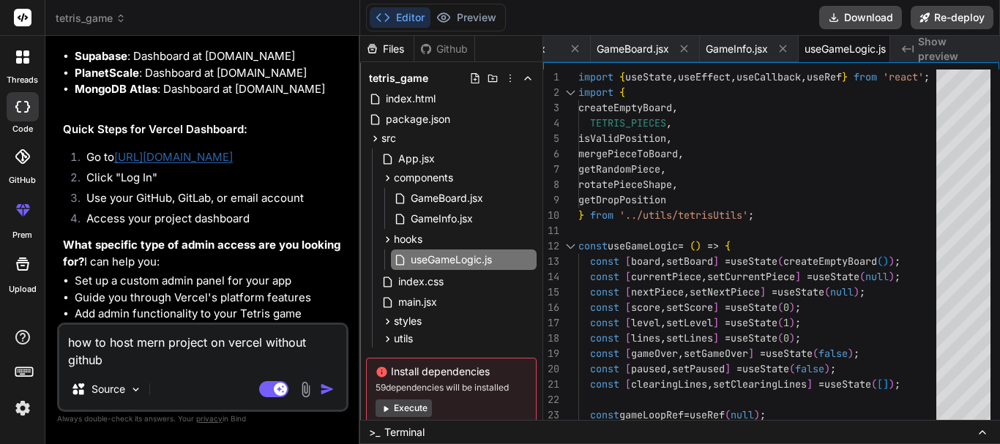
type textarea "rotatePiece, dropPiece, startGame, pauseGame }; }; export default useGameLogic;"
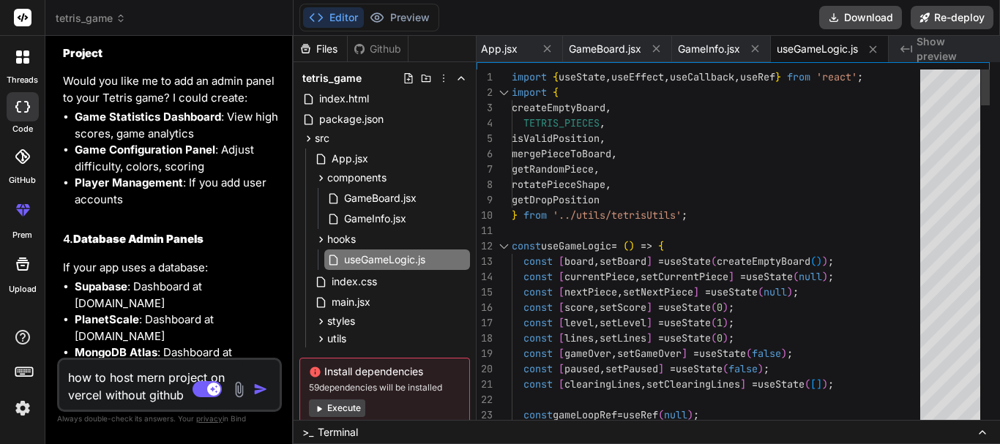
type textarea "x"
type textarea "pauseGame }; }; export default useGameLogic;"
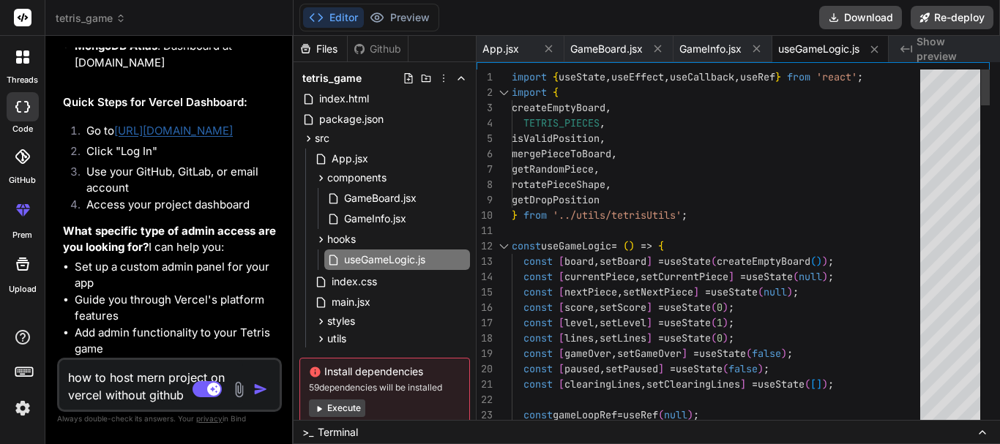
scroll to position [3766, 0]
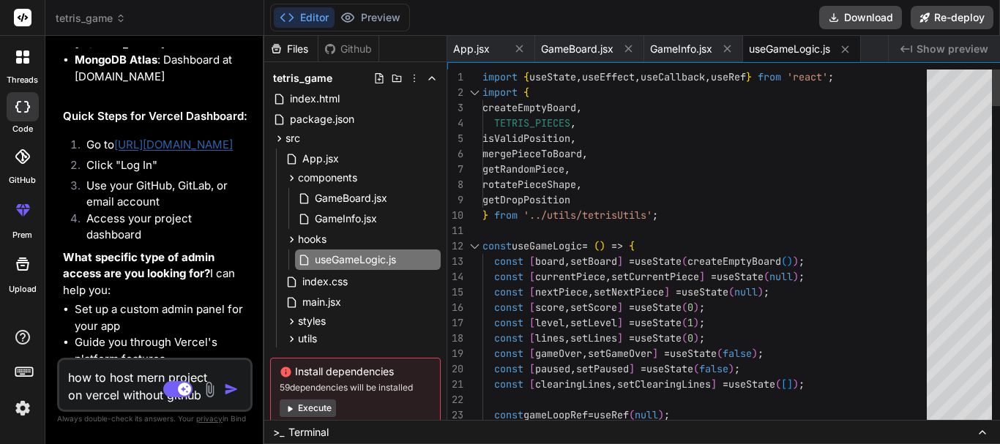
type textarea "x"
type textarea "rotatePiece, dropPiece, startGame, pauseGame }; }; export default useGameLogic;"
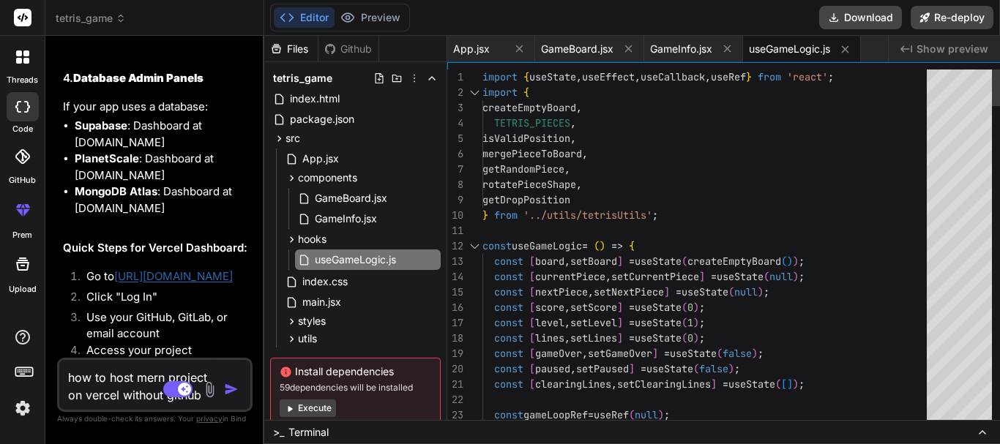
type textarea "x"
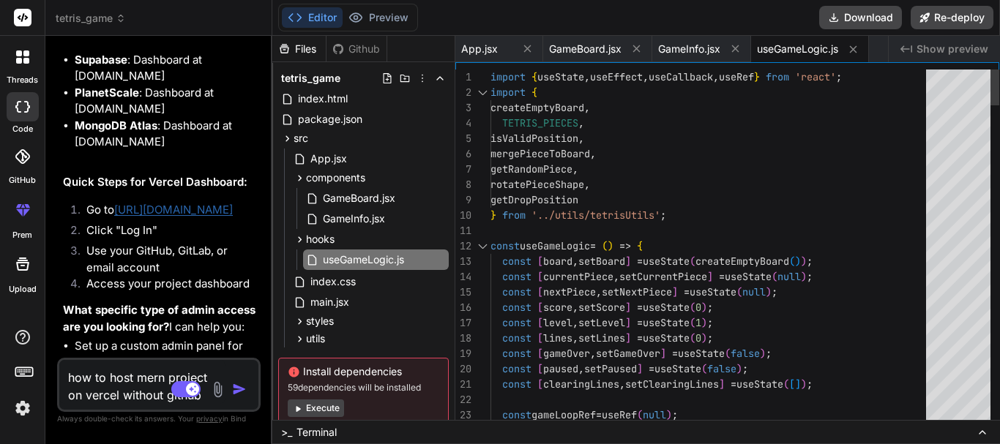
drag, startPoint x: 359, startPoint y: 160, endPoint x: 238, endPoint y: 163, distance: 121.6
click at [238, 163] on div "Bind AI Web Search Created with Pixso. Code Generator You hello Bind AI Hello! …" at bounding box center [158, 240] width 227 height 409
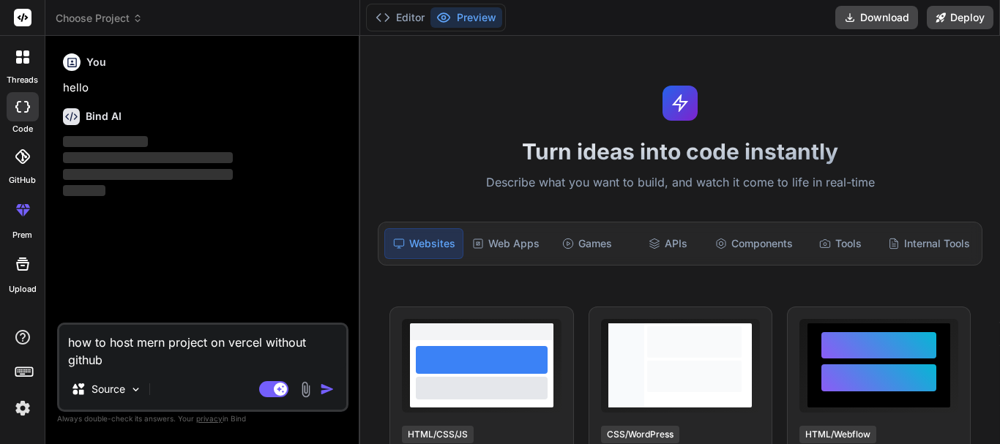
click at [325, 387] on img "button" at bounding box center [327, 389] width 15 height 15
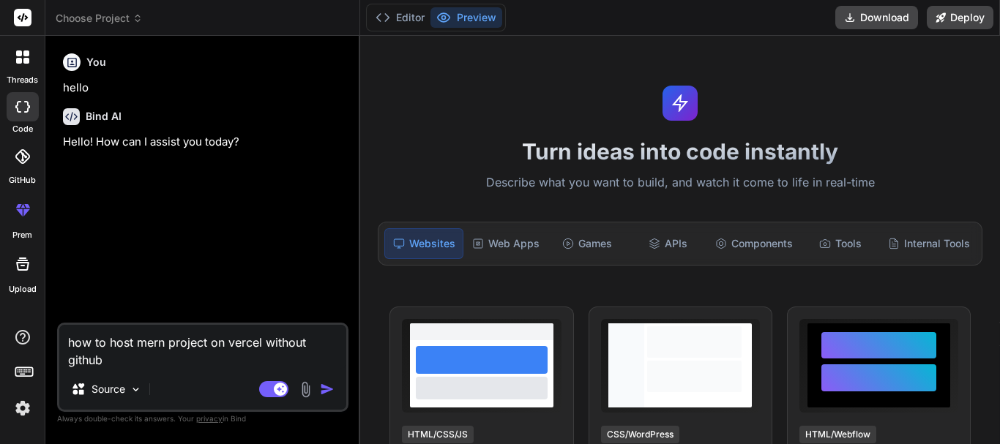
click at [325, 387] on img "button" at bounding box center [327, 389] width 15 height 15
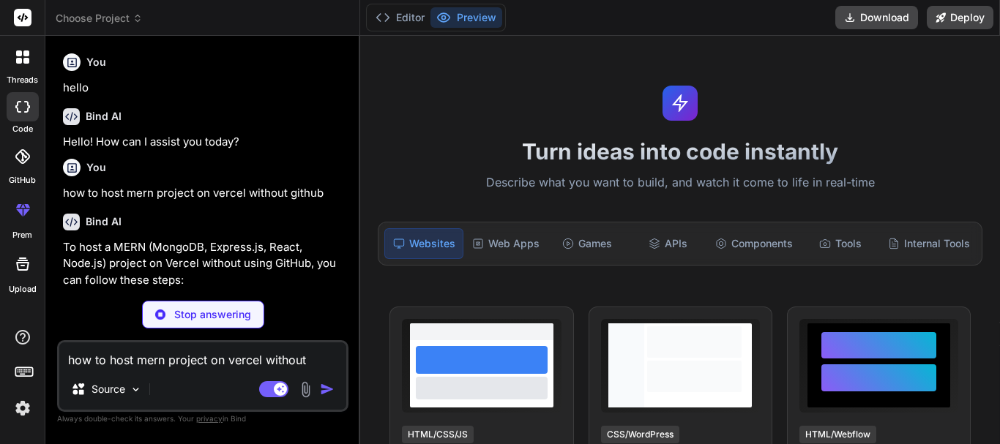
scroll to position [73, 0]
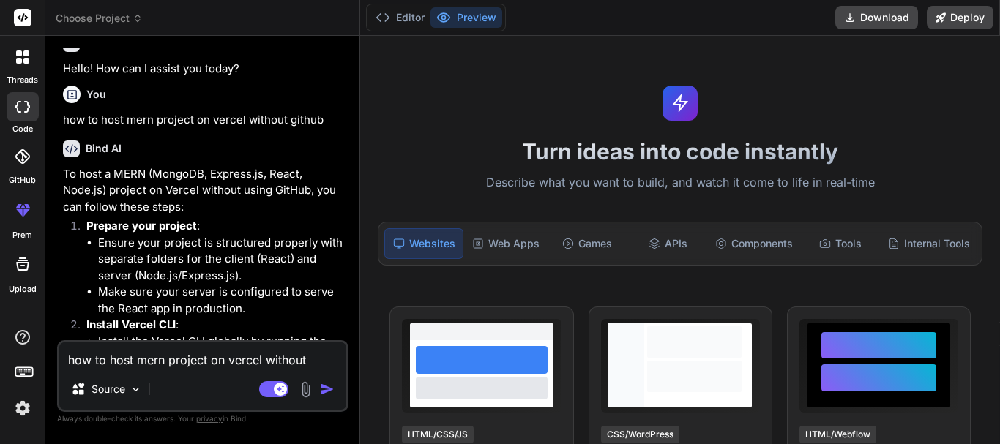
type textarea "x"
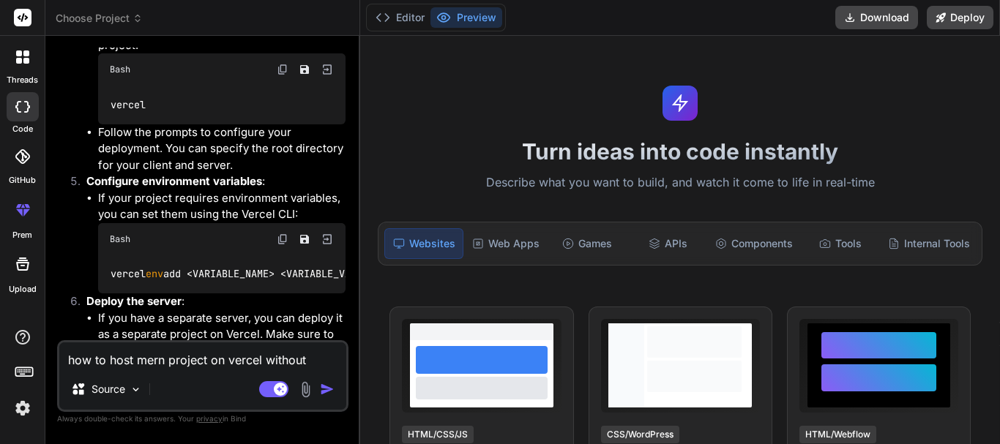
scroll to position [732, 0]
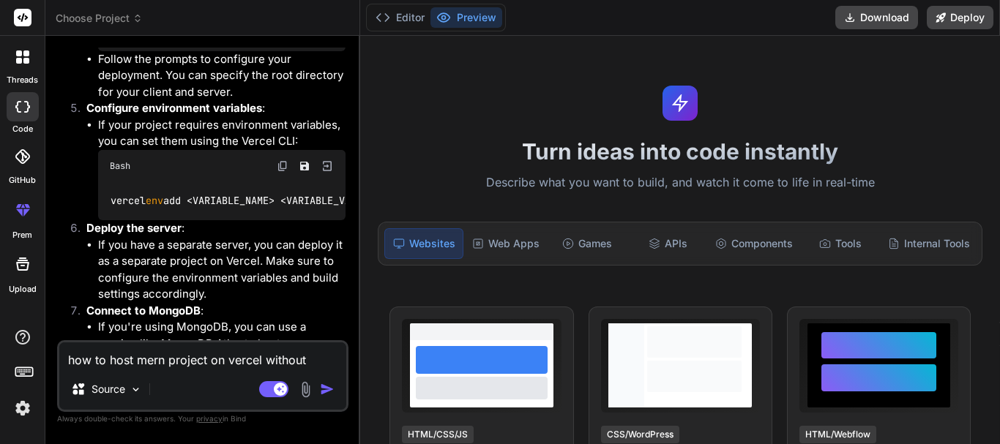
drag, startPoint x: 215, startPoint y: 234, endPoint x: 265, endPoint y: 232, distance: 50.5
click at [265, 232] on p "Deploy the server :" at bounding box center [215, 228] width 259 height 17
click at [458, 83] on div "Turn ideas into code instantly Describe what you want to build, and watch it co…" at bounding box center [680, 240] width 640 height 409
click at [477, 117] on div "Turn ideas into code instantly Describe what you want to build, and watch it co…" at bounding box center [680, 240] width 640 height 409
